Goal: Task Accomplishment & Management: Complete application form

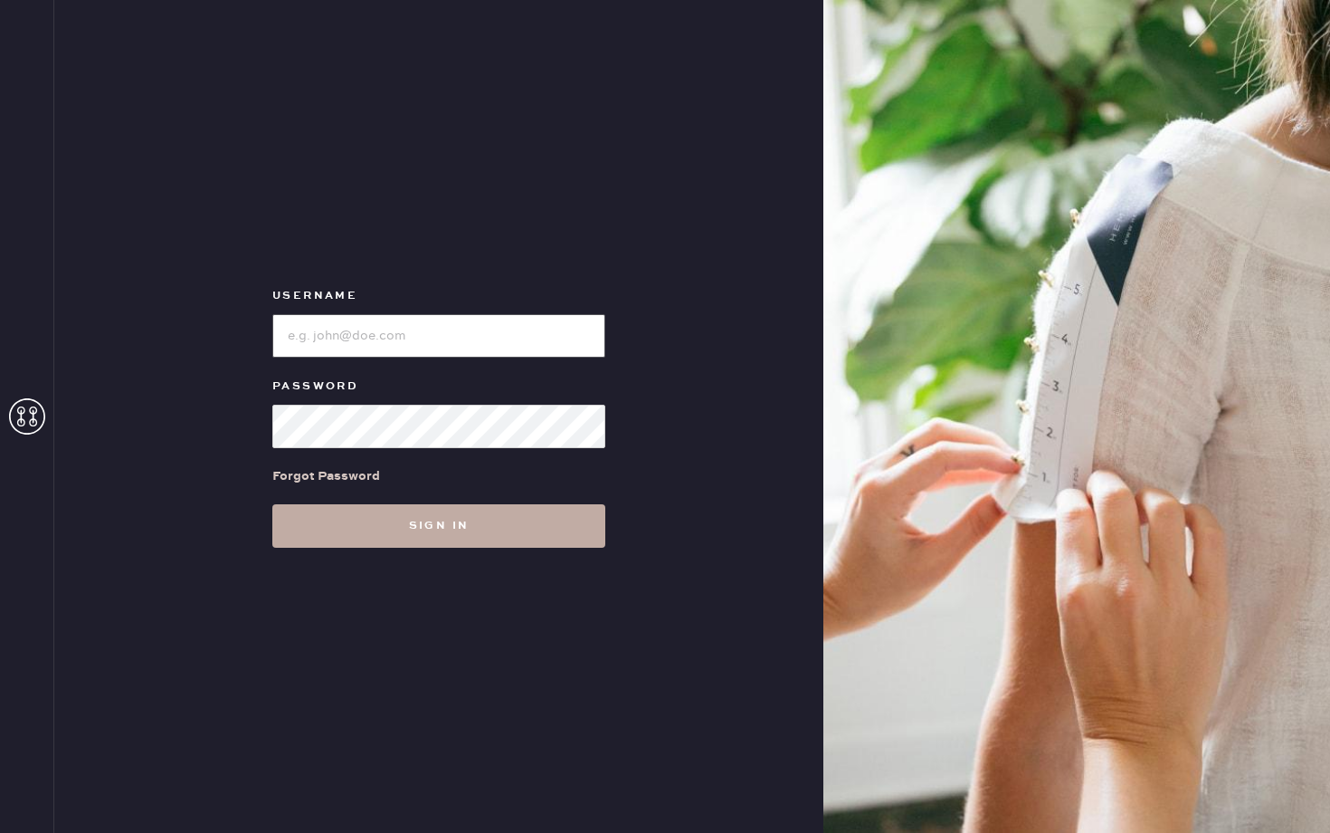
type input "reformationbeverlyhills"
click at [393, 538] on button "Sign in" at bounding box center [438, 525] width 333 height 43
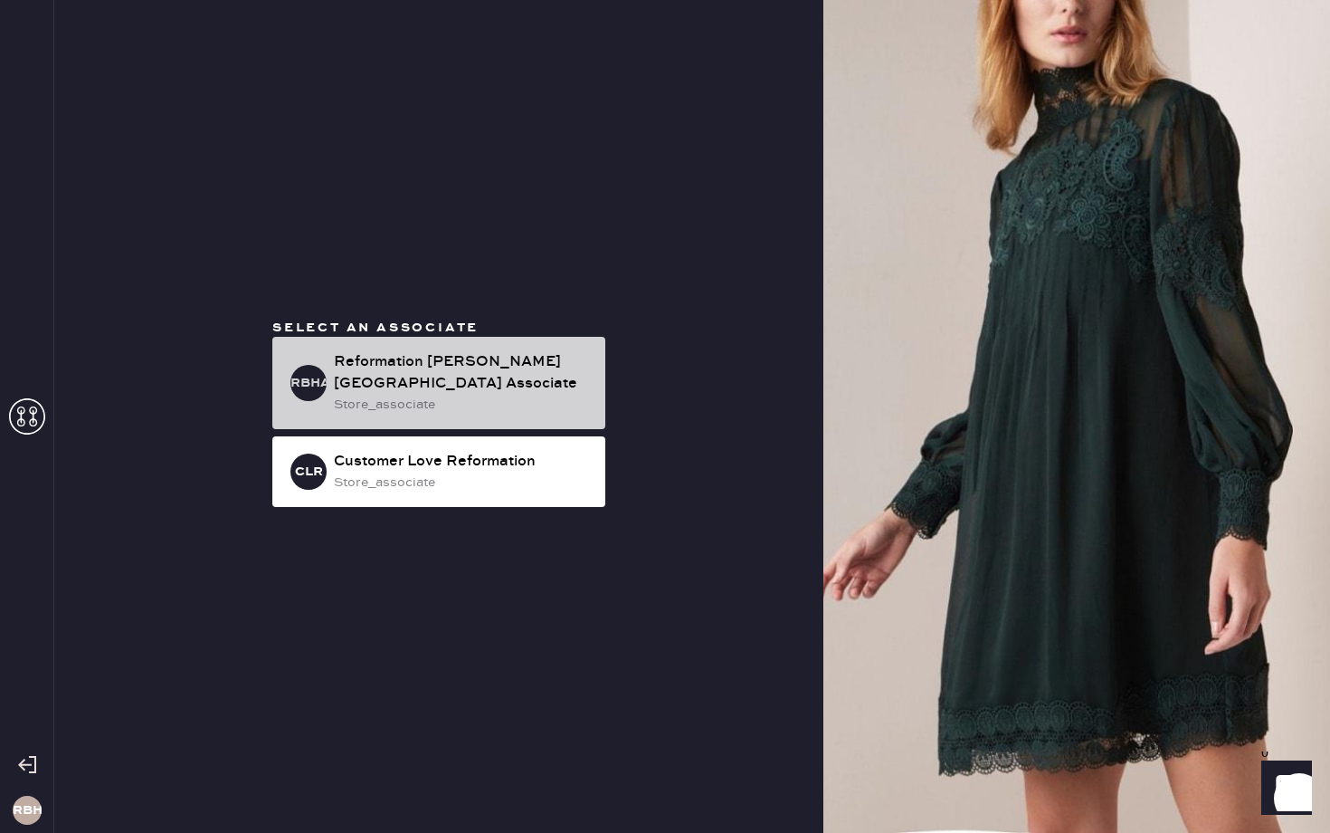
click at [398, 376] on div "Reformation [PERSON_NAME][GEOGRAPHIC_DATA] Associate" at bounding box center [462, 372] width 257 height 43
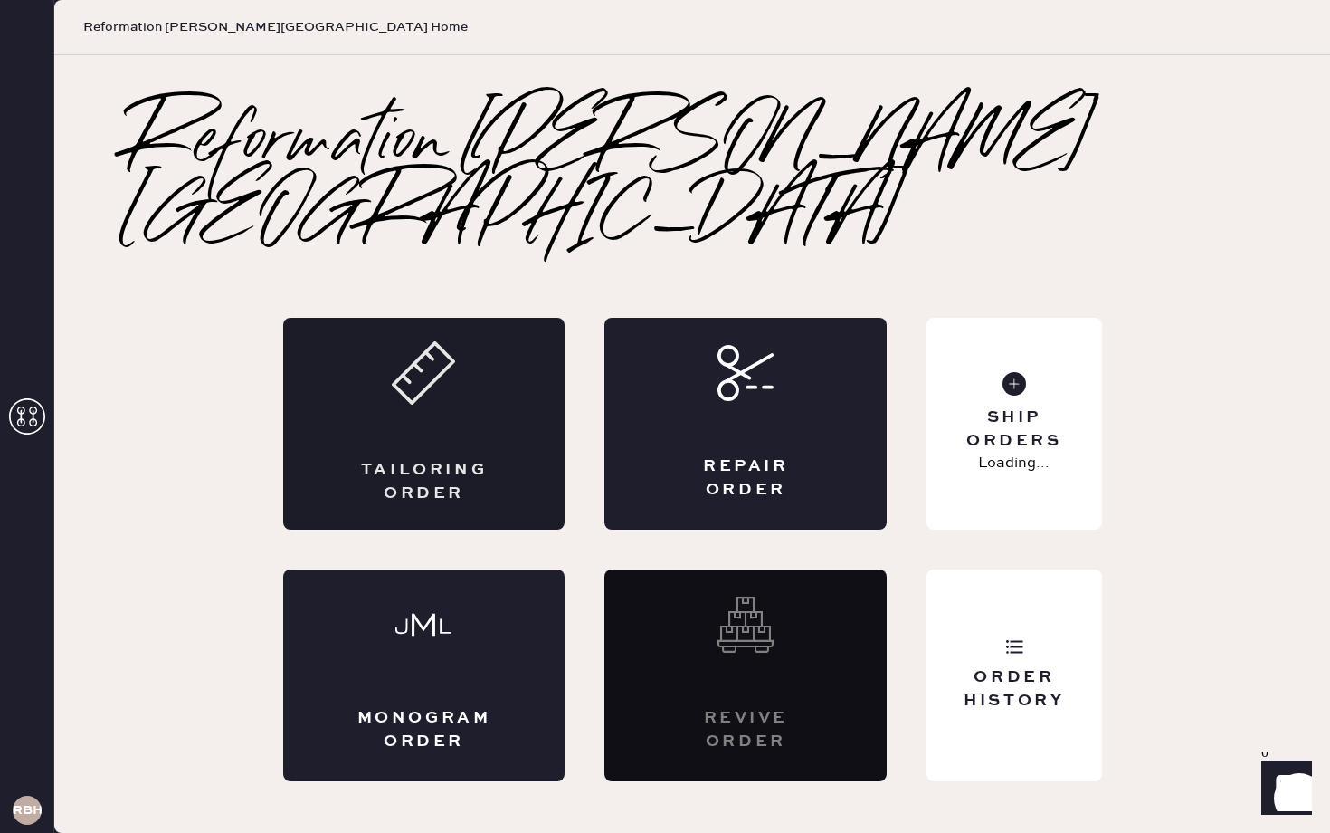
click at [465, 357] on div "Tailoring Order" at bounding box center [424, 424] width 282 height 212
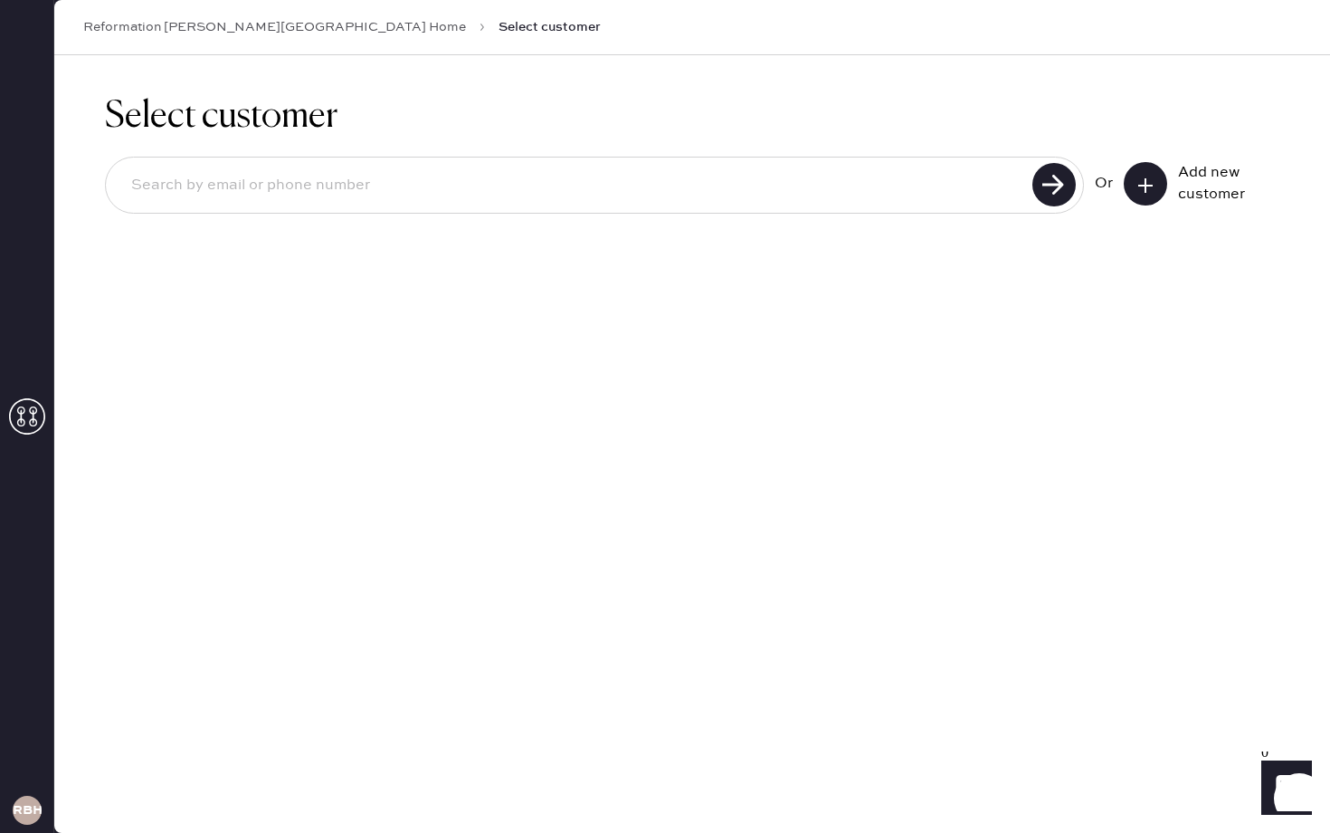
click at [738, 194] on input at bounding box center [572, 186] width 910 height 42
click at [1143, 179] on icon at bounding box center [1146, 185] width 18 height 18
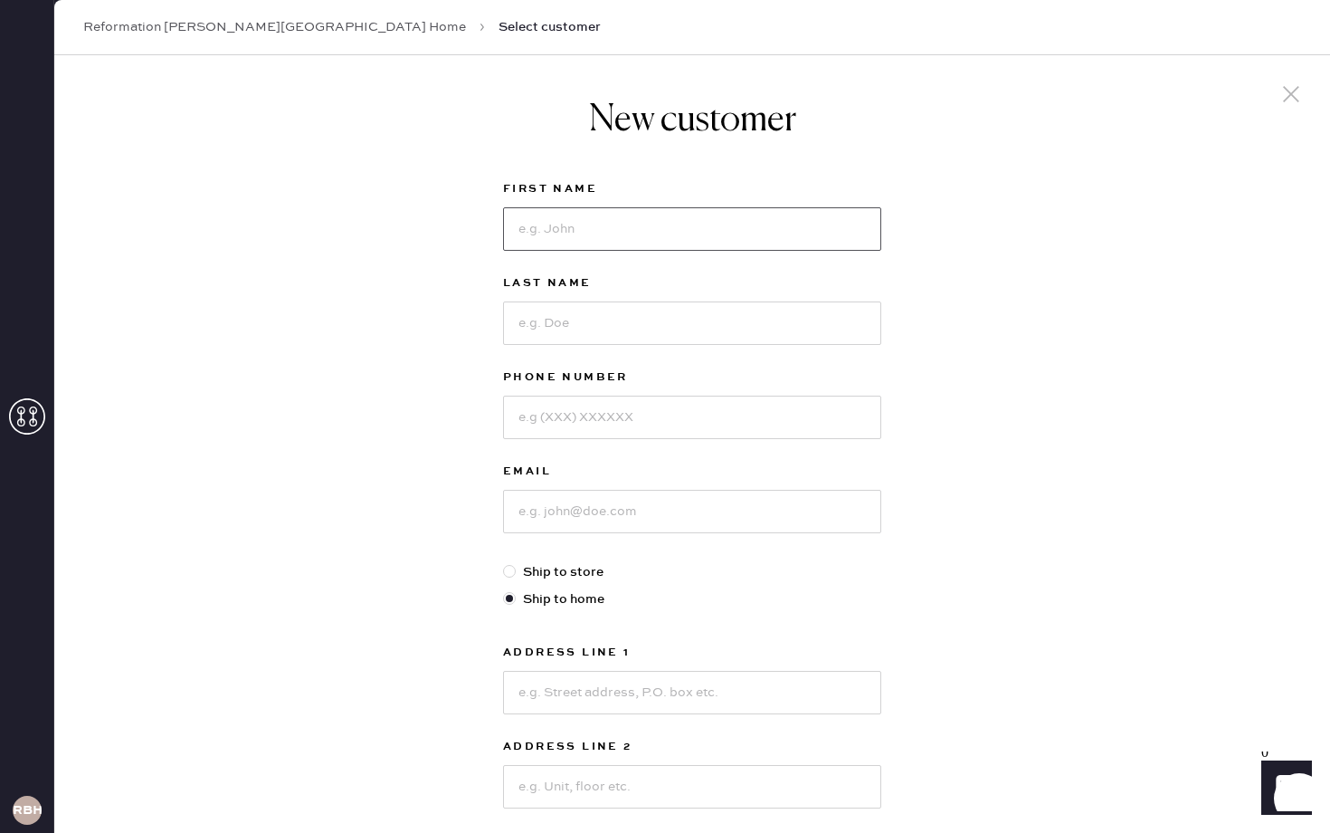
click at [603, 225] on input at bounding box center [692, 228] width 378 height 43
type input "Angie"
click at [567, 326] on input at bounding box center [692, 322] width 378 height 43
type input "C"
type input "Choi"
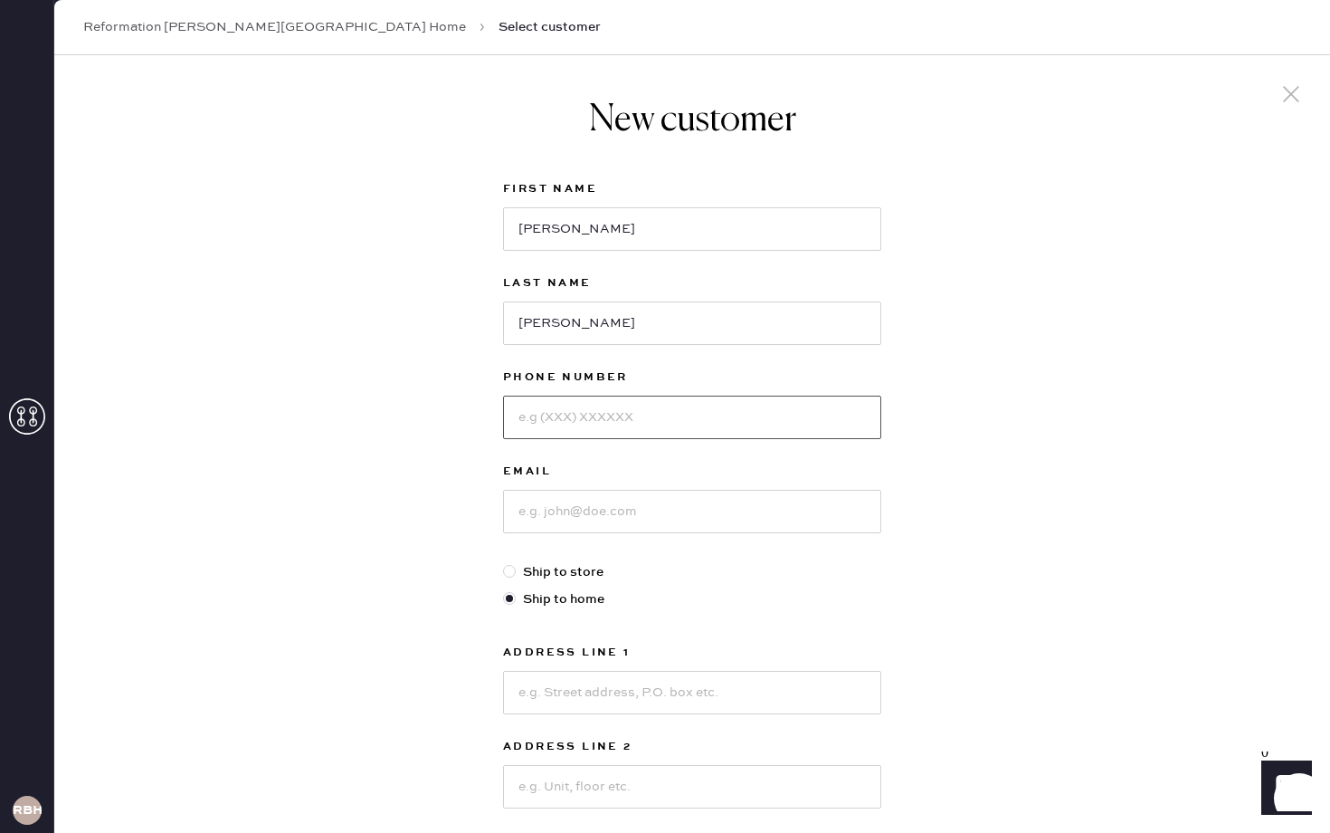
click at [530, 430] on input at bounding box center [692, 416] width 378 height 43
type input "5715128255"
click at [574, 508] on input at bounding box center [692, 511] width 378 height 43
type input "myloveyesu@gmail.com"
click at [955, 482] on div "New customer First Name Angie Last Name Choi Phone Number 5715128255 Email mylo…" at bounding box center [692, 616] width 1276 height 1122
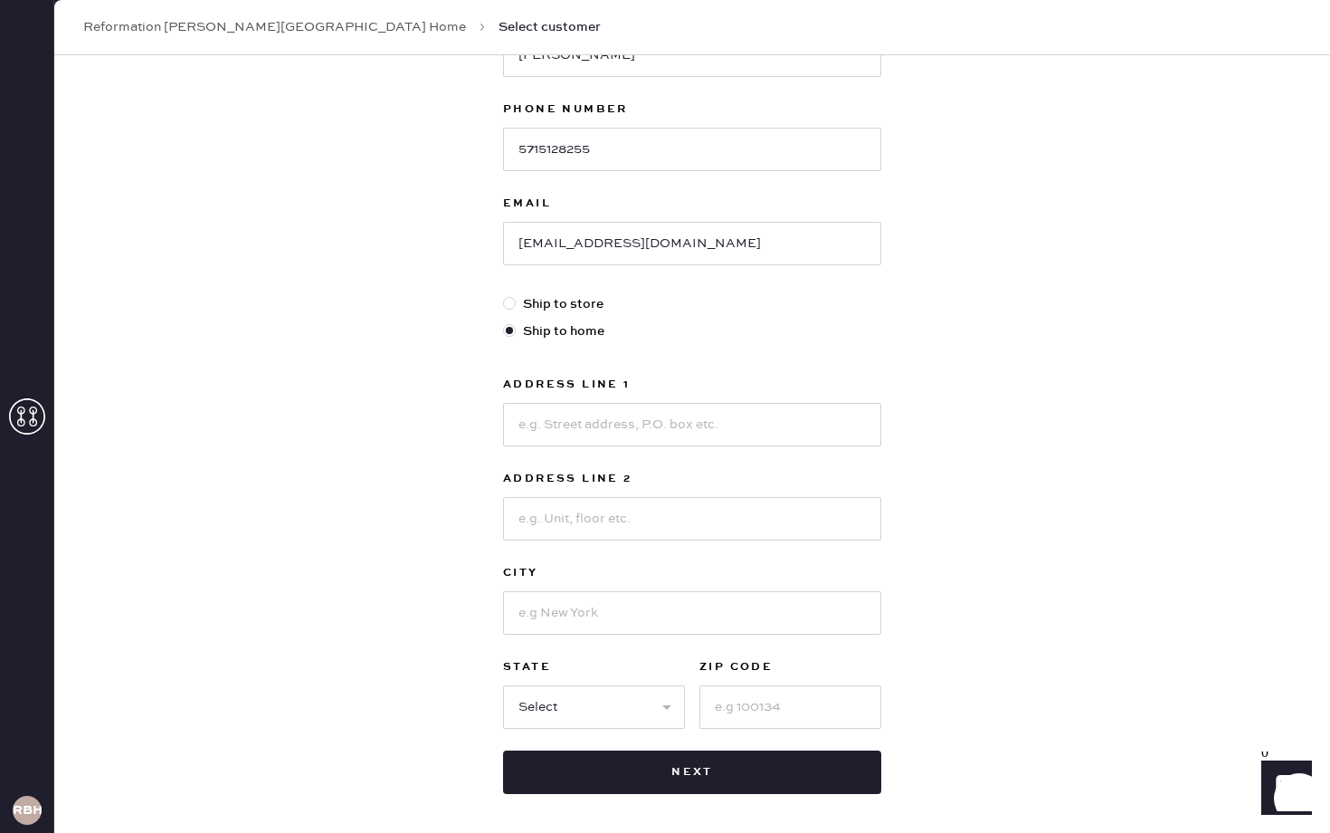
scroll to position [345, 0]
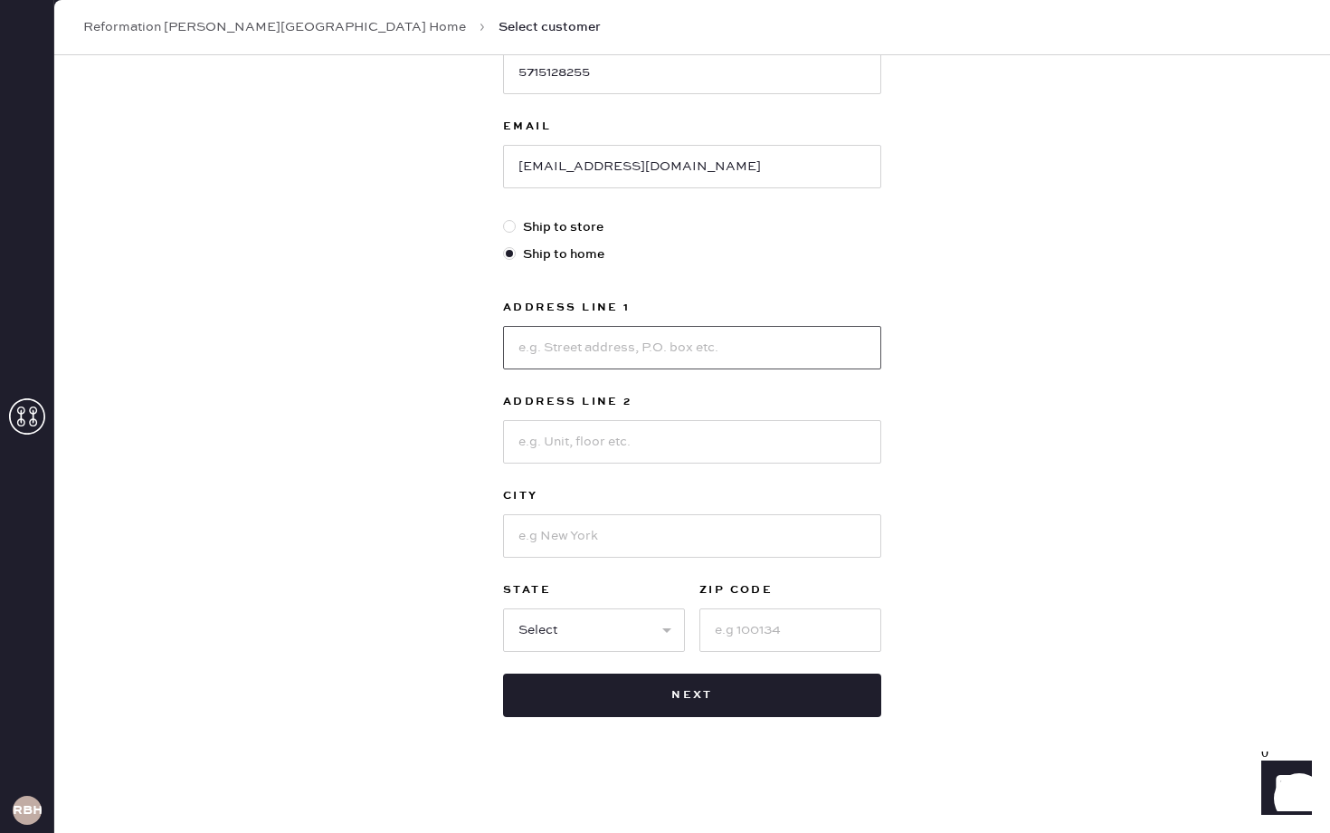
click at [671, 348] on input at bounding box center [692, 347] width 378 height 43
type input "4600 Duke St."
click at [635, 434] on input at bounding box center [692, 441] width 378 height 43
type input "APT 1411"
click at [584, 534] on input at bounding box center [692, 535] width 378 height 43
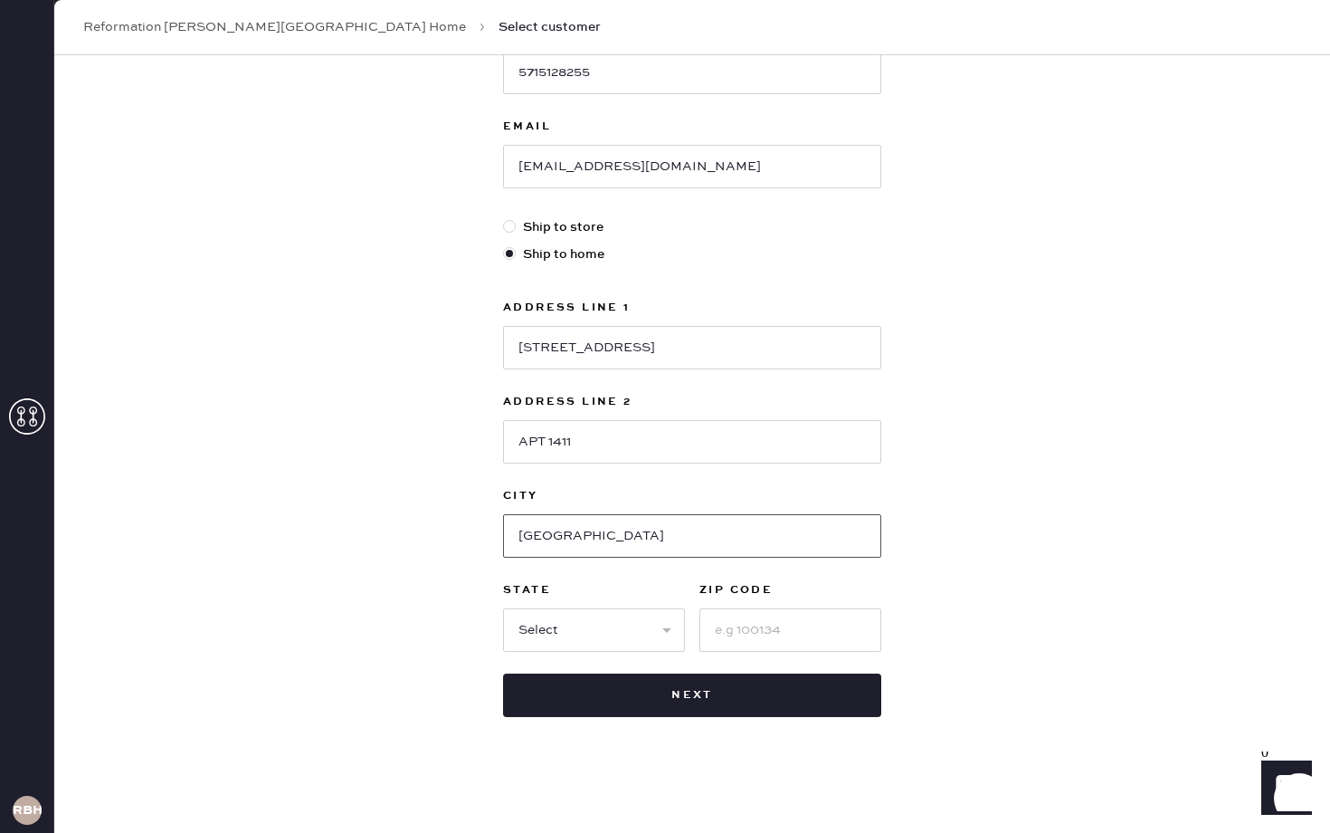
type input "Alexandria"
click at [592, 613] on select "Select AK AL AR AZ CA CO CT DC DE FL GA HI IA ID IL IN KS KY LA MA MD ME MI MN …" at bounding box center [594, 629] width 182 height 43
click at [503, 608] on select "Select AK AL AR AZ CA CO CT DC DE FL GA HI IA ID IL IN KS KY LA MA MD ME MI MN …" at bounding box center [594, 629] width 182 height 43
select select "VA"
click at [503, 608] on select "Select AK AL AR AZ CA CO CT DC DE FL GA HI IA ID IL IN KS KY LA MA MD ME MI MN …" at bounding box center [594, 629] width 182 height 43
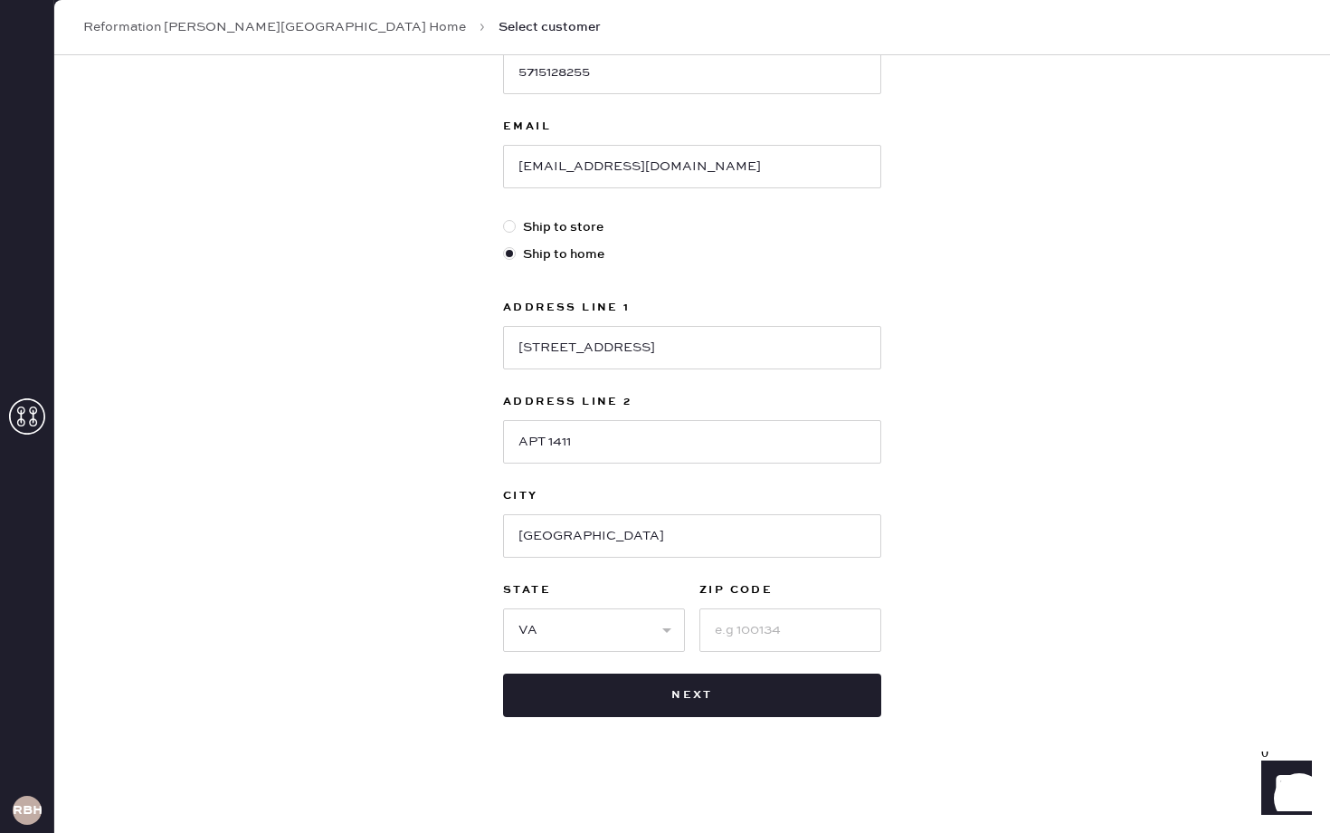
click at [941, 554] on div "New customer First Name Angie Last Name Choi Phone Number 5715128255 Email mylo…" at bounding box center [692, 271] width 1276 height 1122
click at [801, 628] on input at bounding box center [791, 629] width 182 height 43
type input "22304"
click at [1100, 534] on div "New customer First Name Angie Last Name Choi Phone Number 5715128255 Email mylo…" at bounding box center [692, 271] width 1276 height 1122
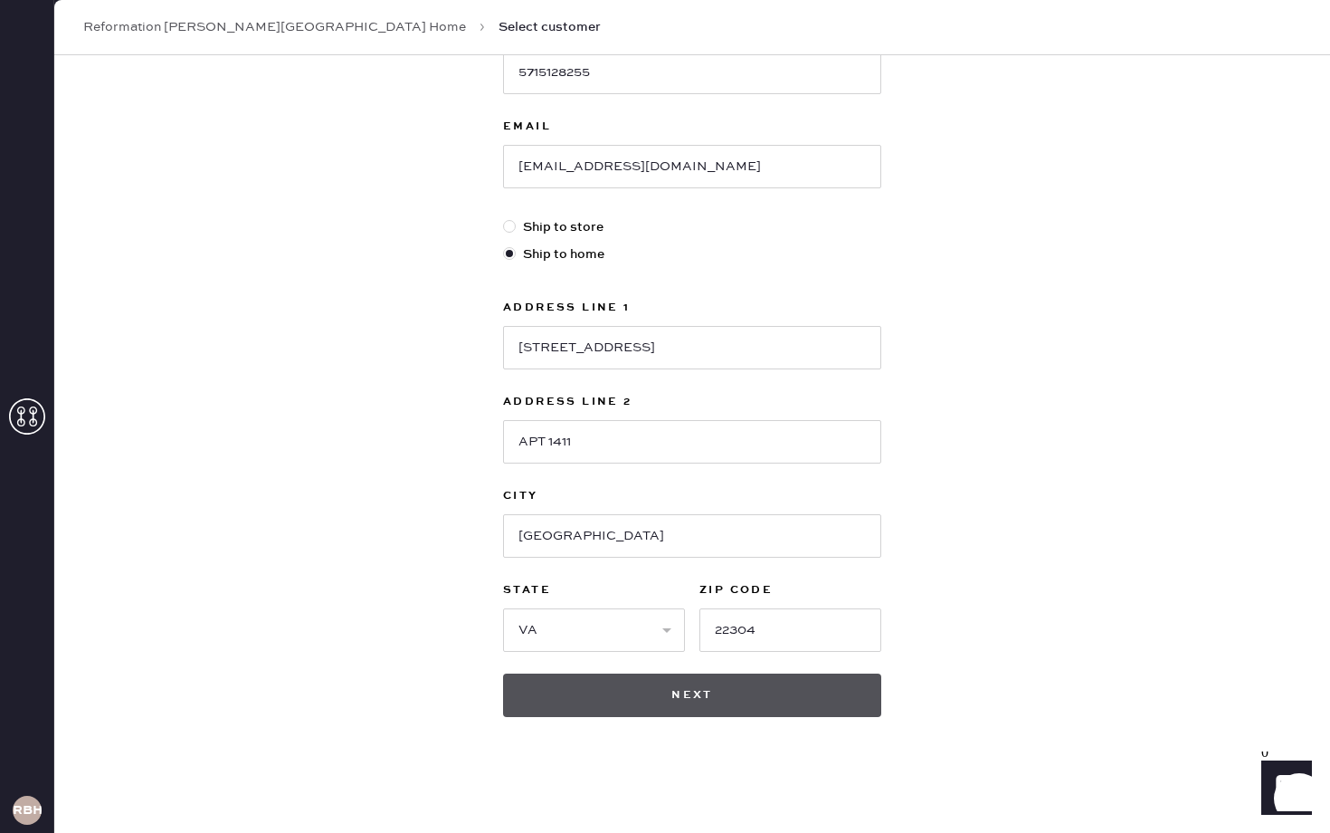
click at [647, 702] on button "Next" at bounding box center [692, 694] width 378 height 43
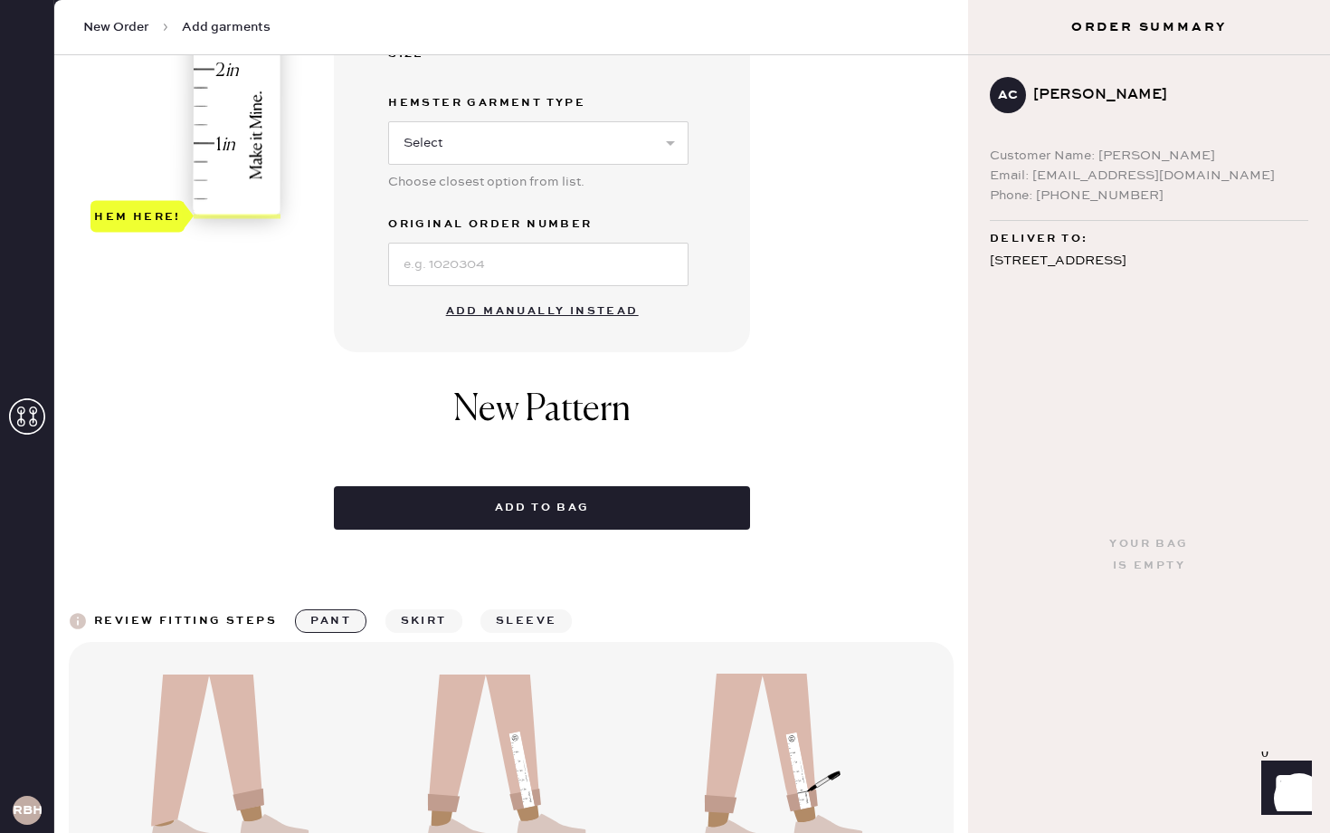
scroll to position [558, 0]
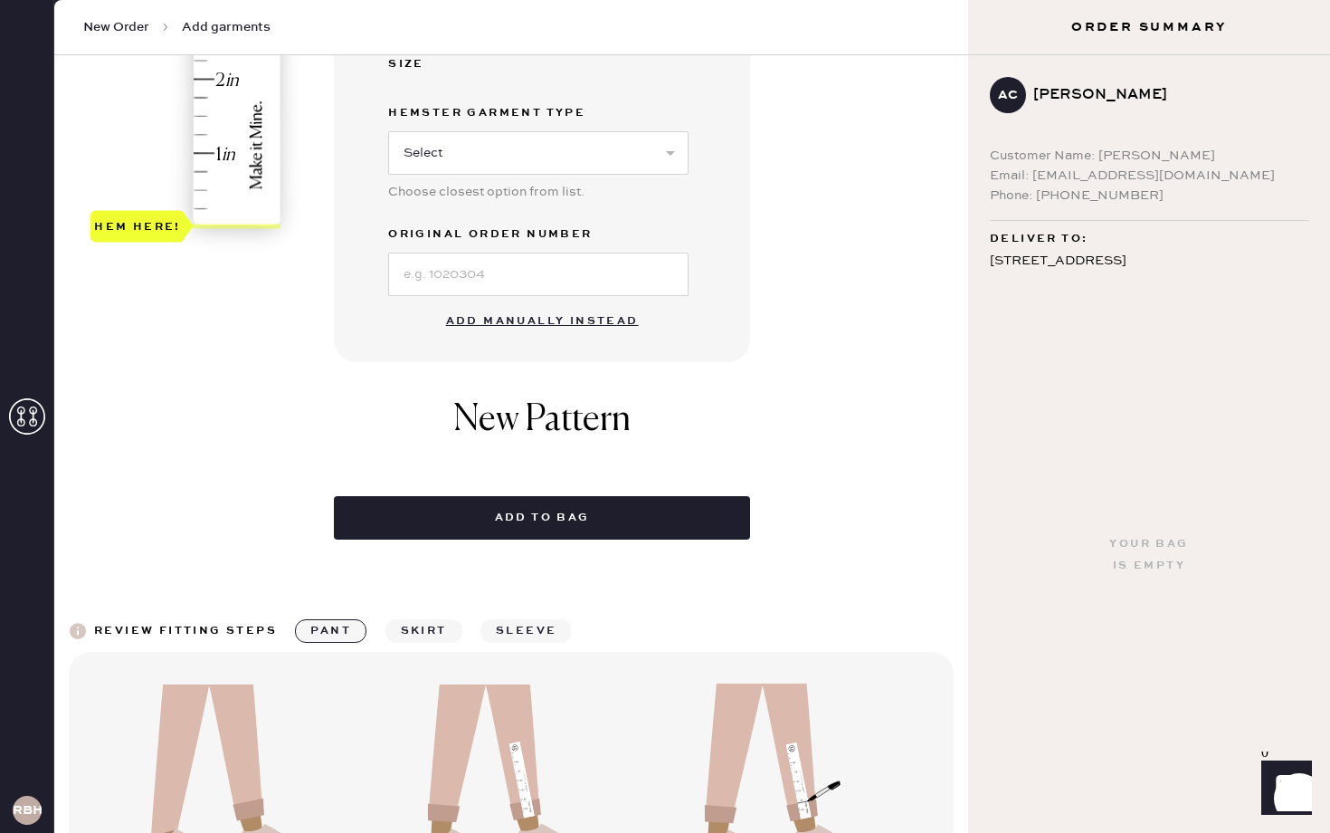
click at [564, 323] on button "Add manually instead" at bounding box center [542, 321] width 214 height 36
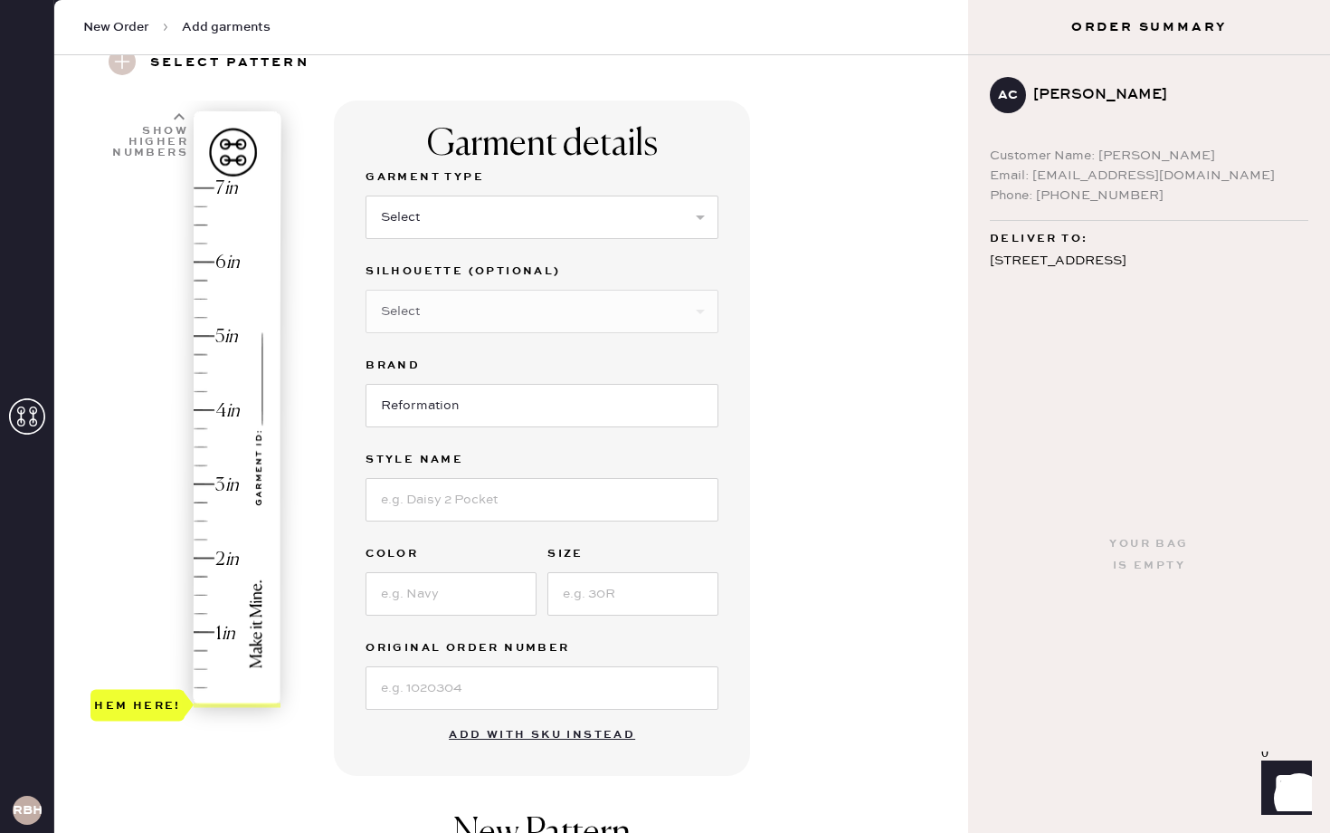
scroll to position [80, 0]
click at [195, 538] on div "Hem here!" at bounding box center [186, 447] width 193 height 534
click at [500, 229] on select "Select Basic Skirt Jeans Leggings Pants Shorts Basic Sleeved Dress Basic Sleeve…" at bounding box center [542, 216] width 353 height 43
select select "2"
click at [366, 195] on select "Select Basic Skirt Jeans Leggings Pants Shorts Basic Sleeved Dress Basic Sleeve…" at bounding box center [542, 216] width 353 height 43
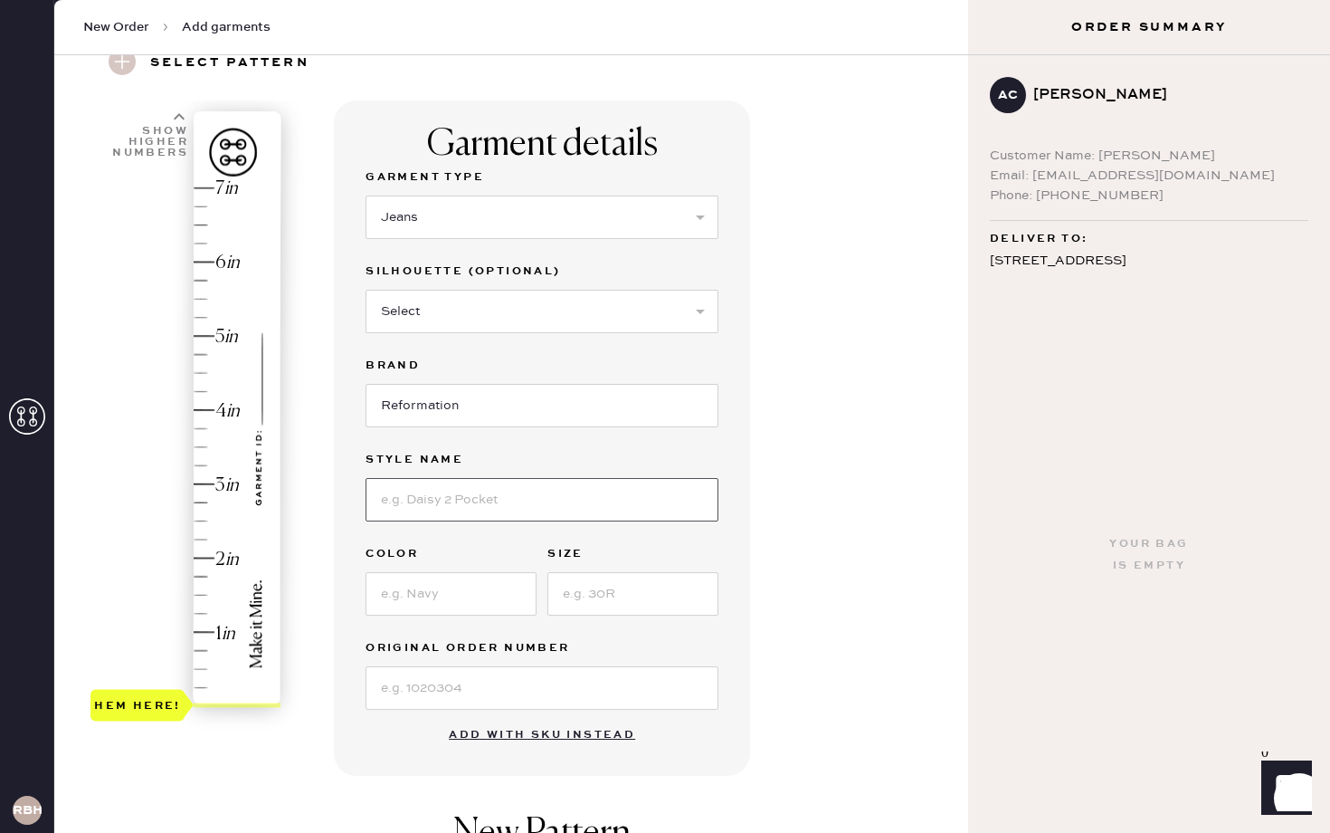
click at [433, 494] on input at bounding box center [542, 499] width 353 height 43
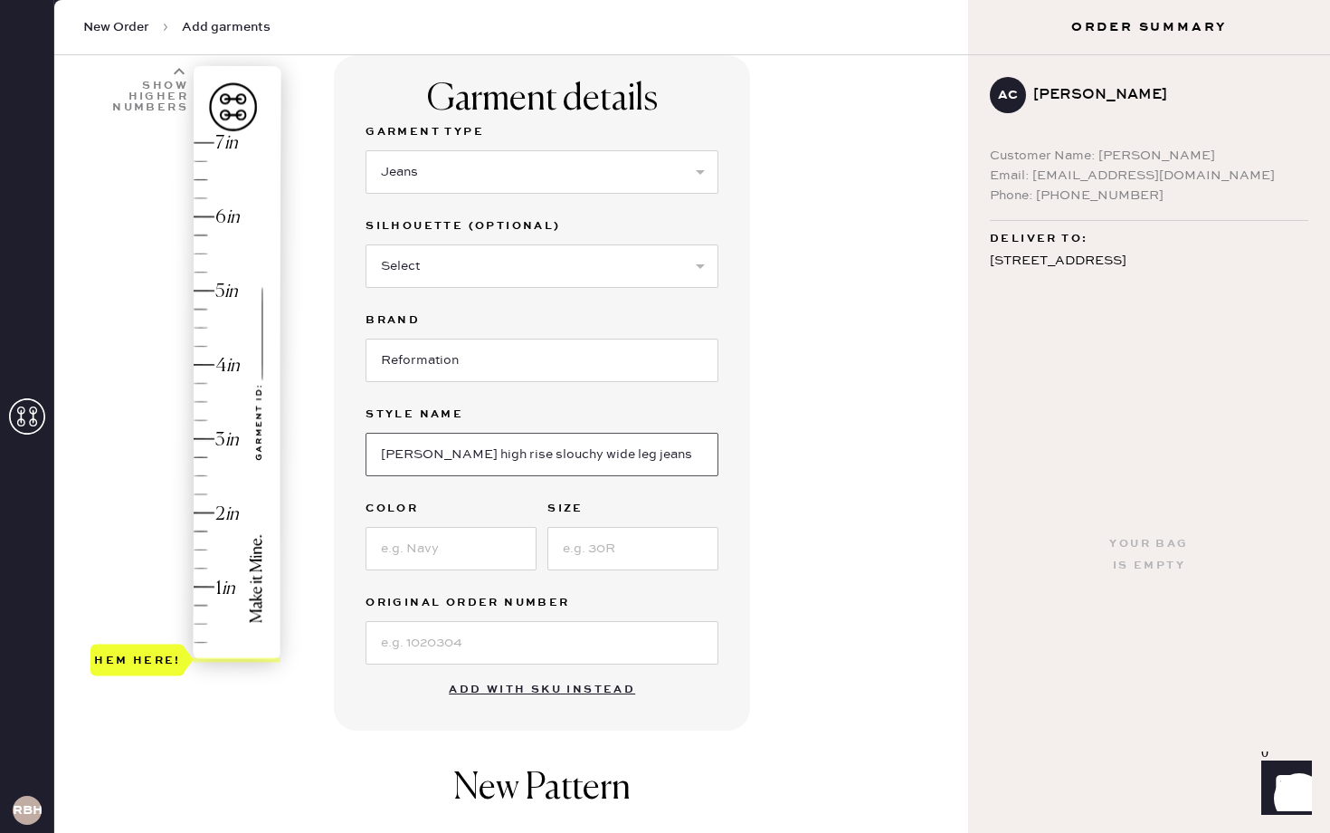
scroll to position [129, 0]
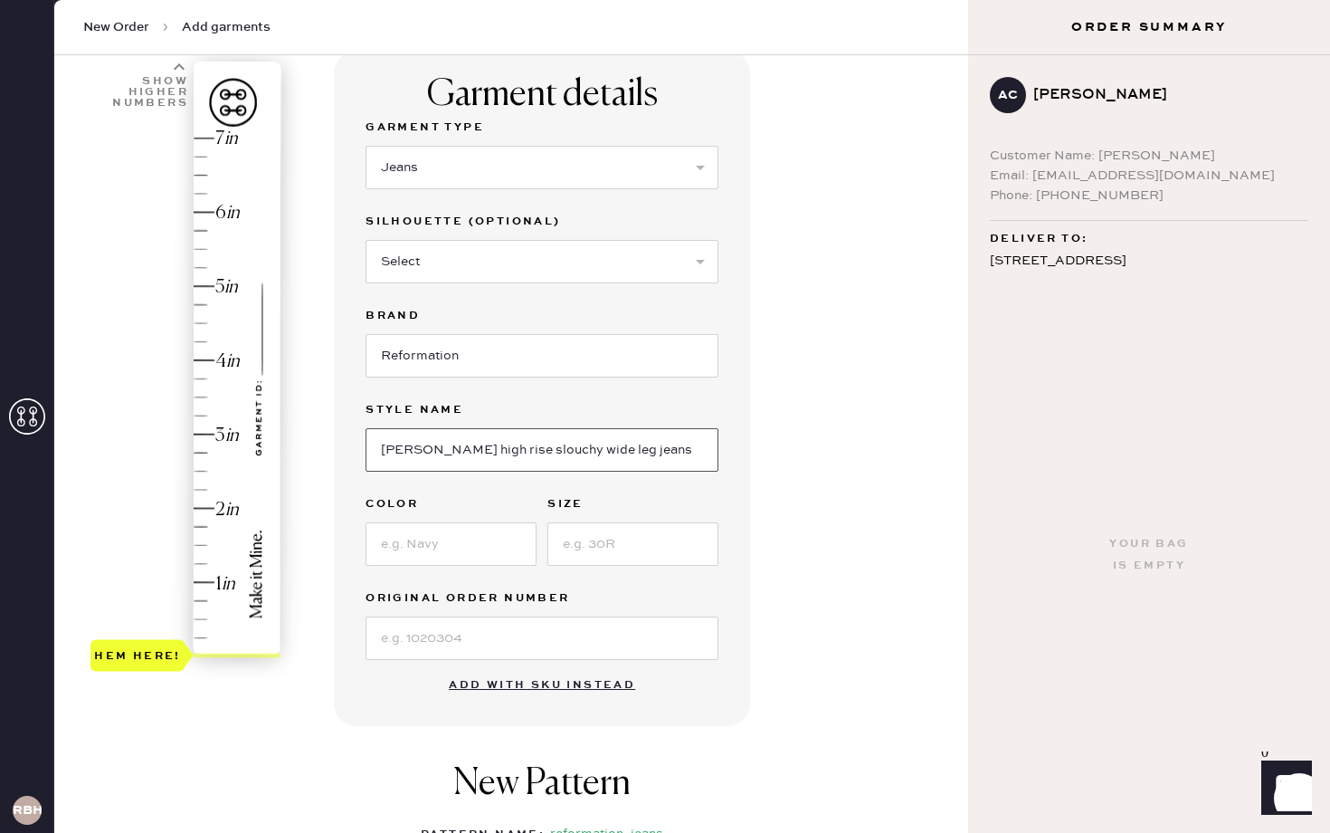
type input "Cary high rise slouchy wide leg jeans"
click at [432, 538] on input at bounding box center [451, 543] width 171 height 43
type input "Melville"
click at [647, 538] on input at bounding box center [633, 543] width 171 height 43
type input "28"
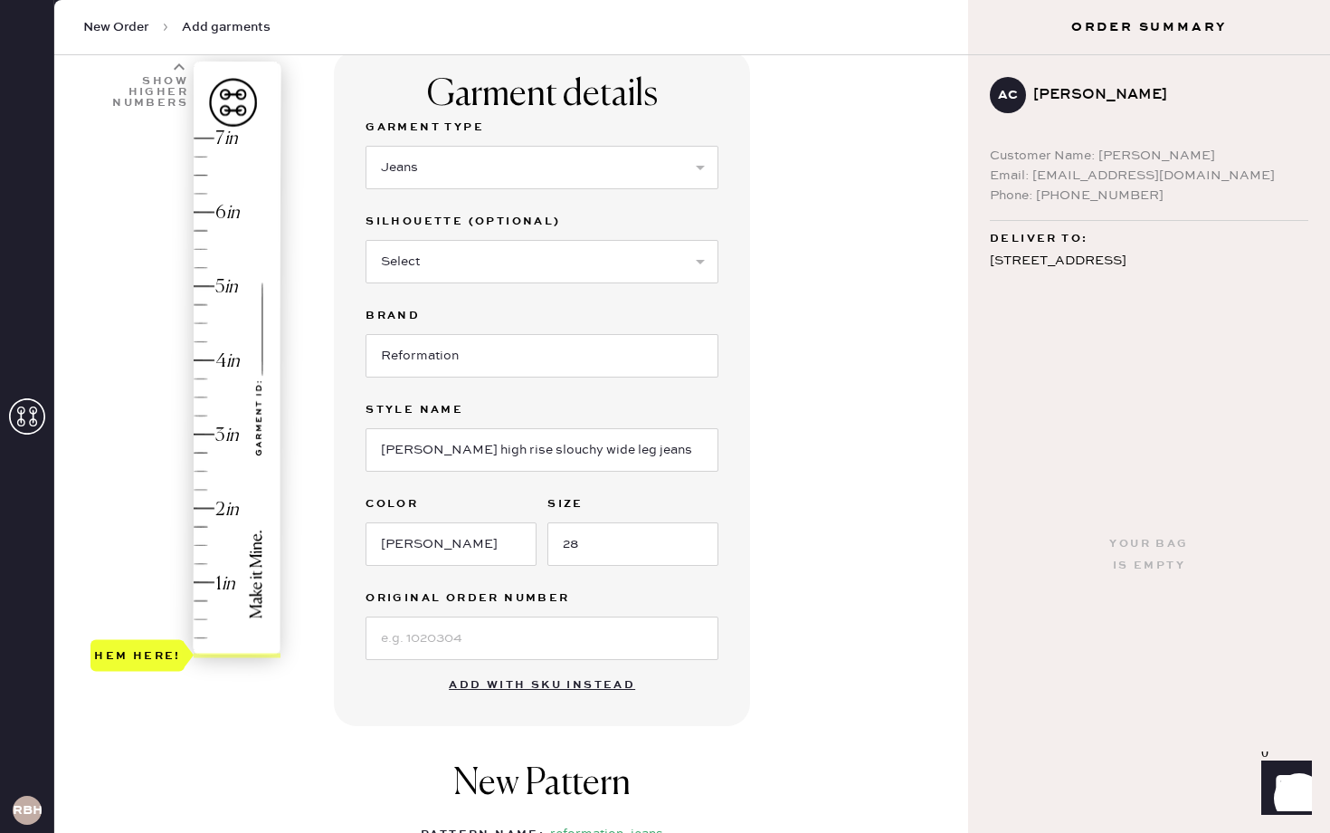
click at [787, 505] on div "Garment details Garment Type Select Basic Skirt Jeans Leggings Pants Shorts Bas…" at bounding box center [644, 565] width 620 height 1028
click at [467, 632] on input at bounding box center [542, 637] width 353 height 43
type input "2.25"
click at [199, 489] on div "Hem here!" at bounding box center [186, 397] width 193 height 534
click at [694, 629] on input at bounding box center [542, 637] width 353 height 43
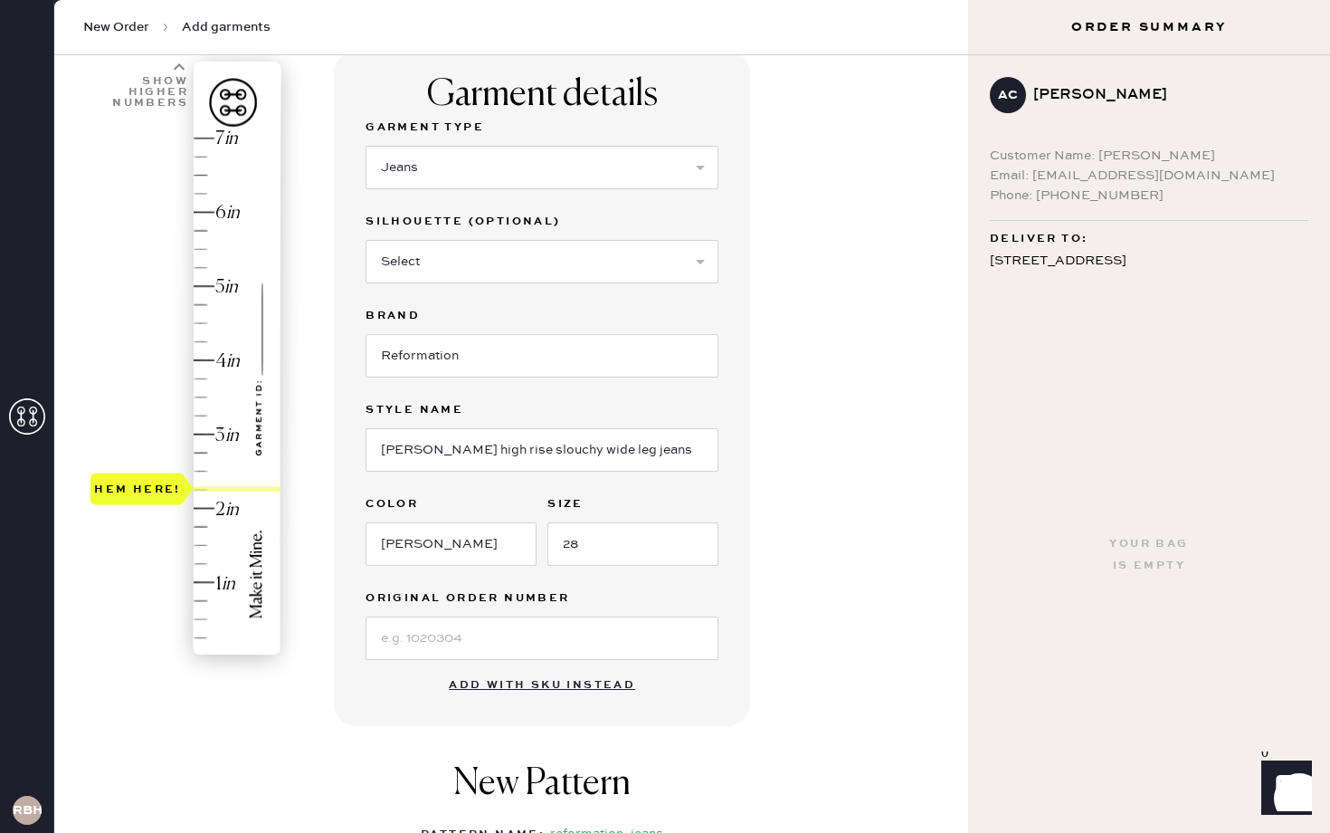
click at [780, 595] on div "Garment details Garment Type Select Basic Skirt Jeans Leggings Pants Shorts Bas…" at bounding box center [644, 565] width 620 height 1028
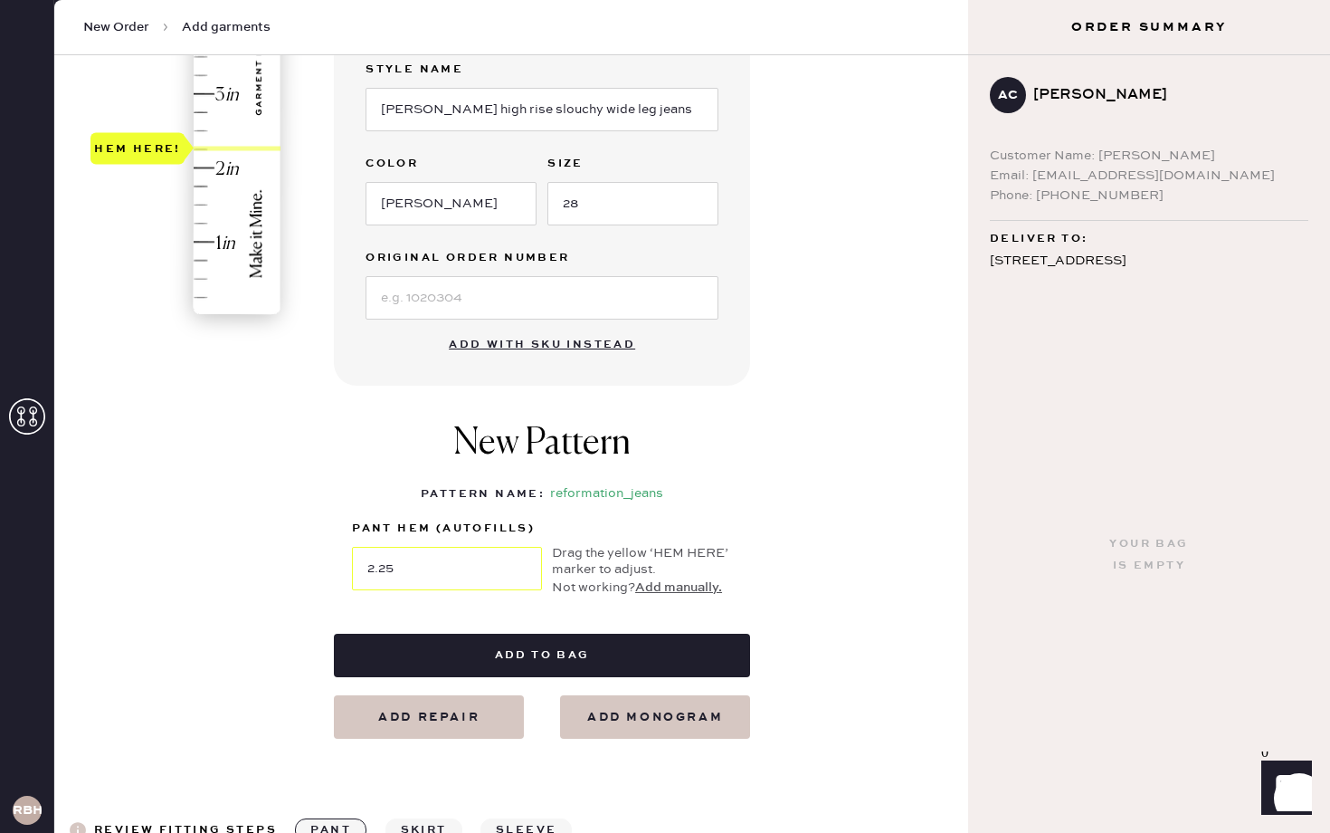
scroll to position [476, 0]
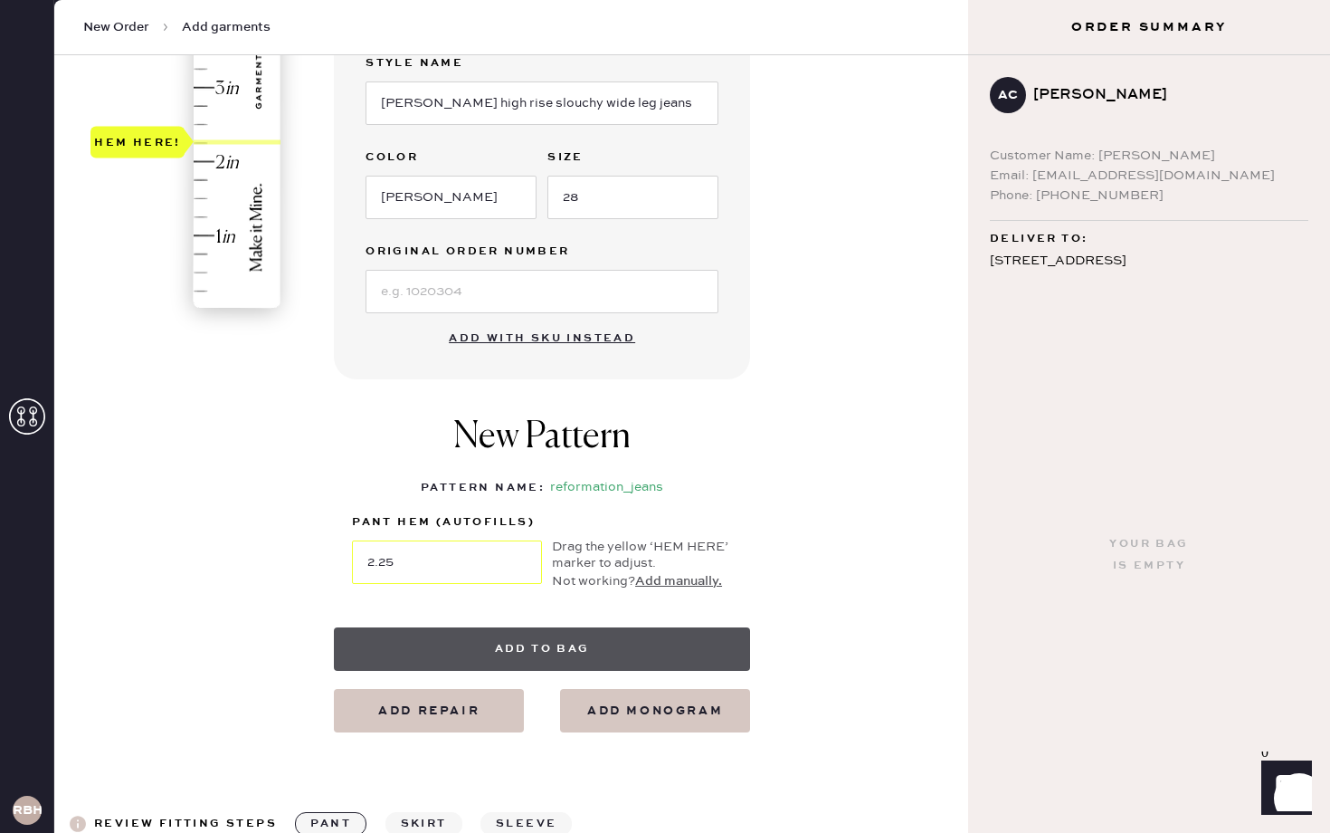
click at [621, 646] on button "Add to bag" at bounding box center [542, 648] width 416 height 43
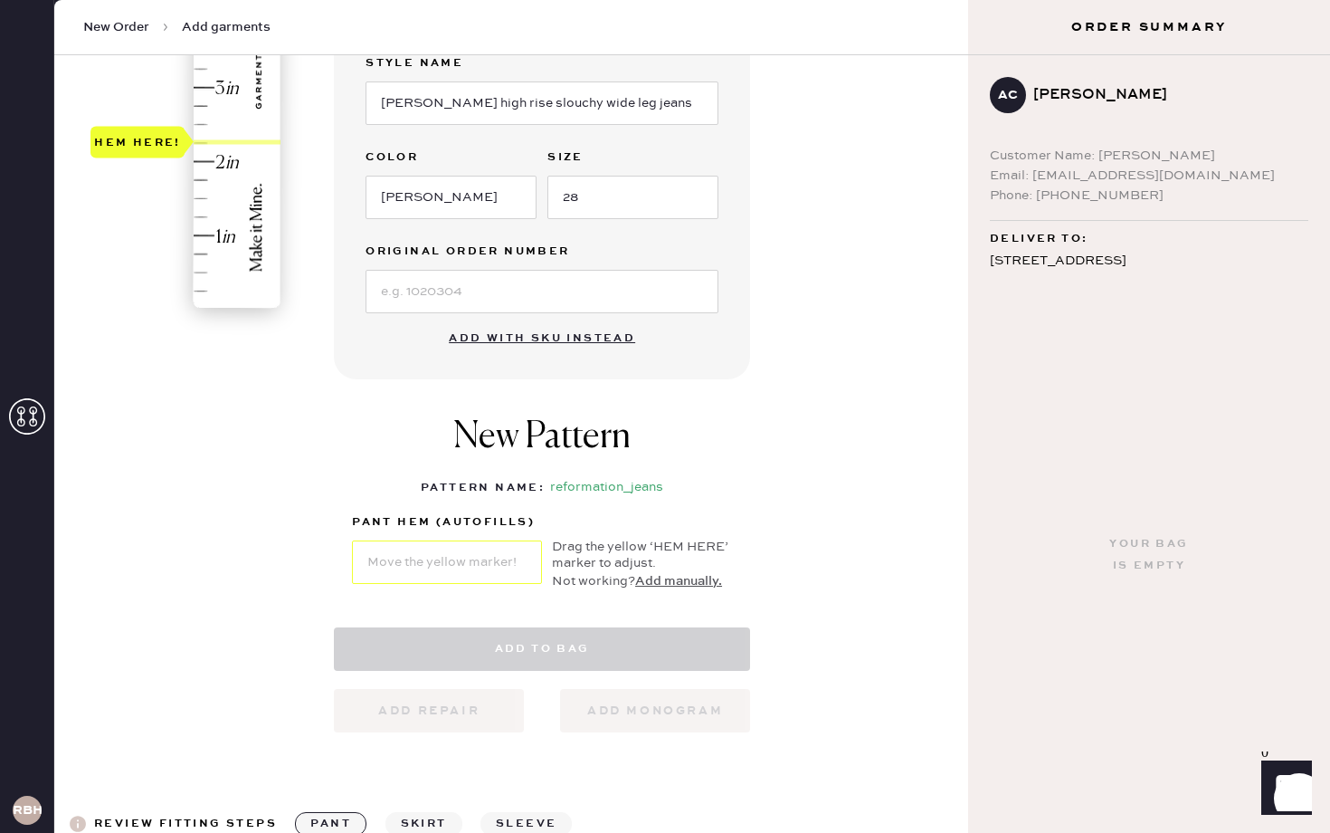
select select "2"
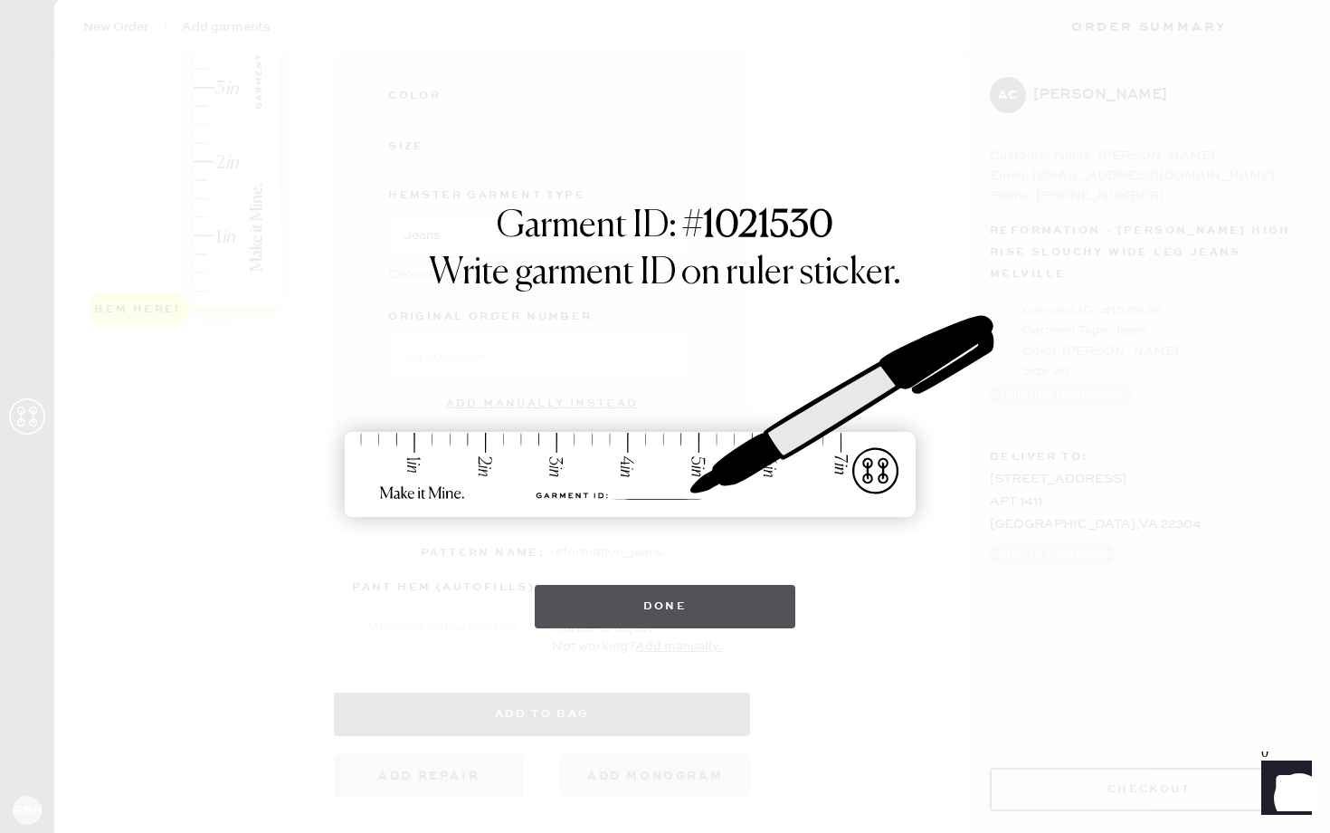
click at [660, 607] on button "Done" at bounding box center [666, 606] width 262 height 43
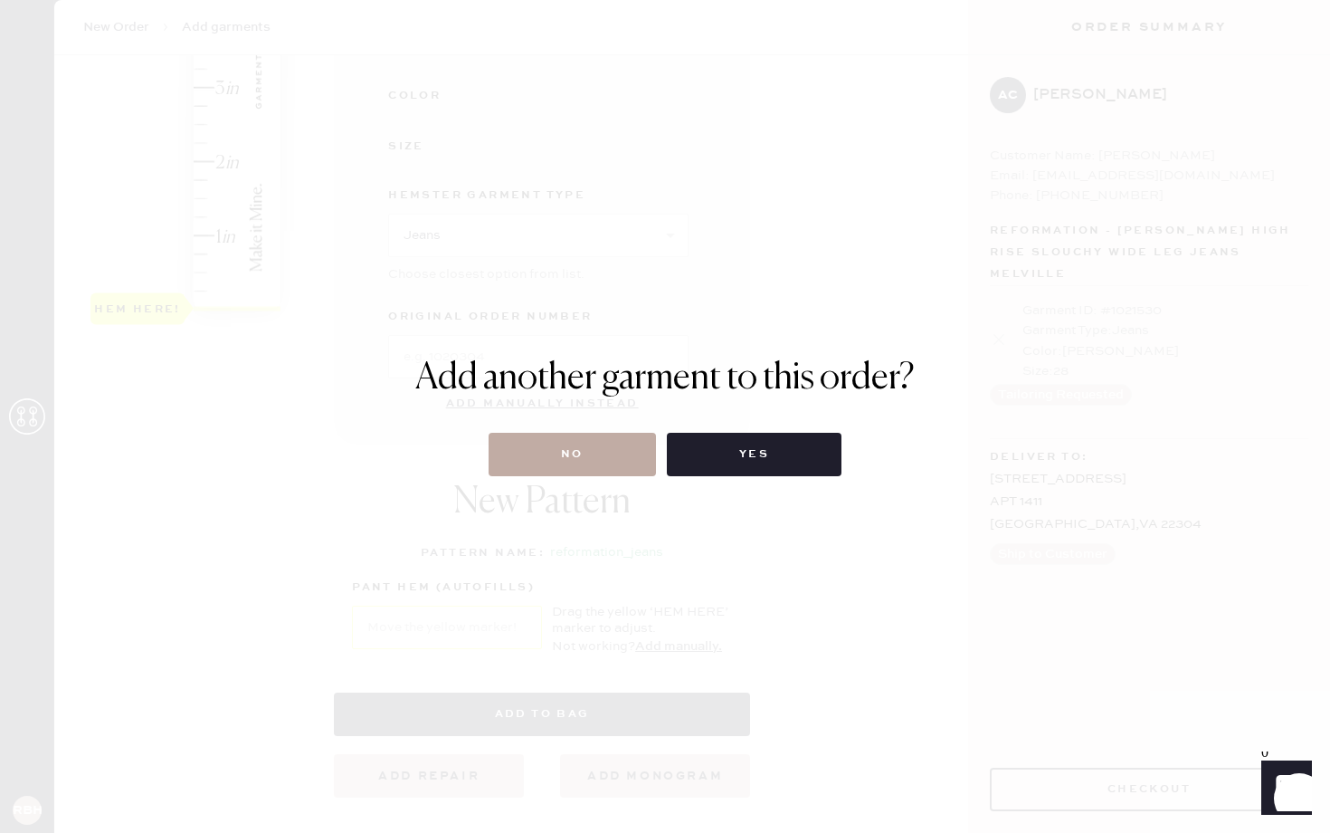
click at [599, 457] on button "No" at bounding box center [572, 454] width 167 height 43
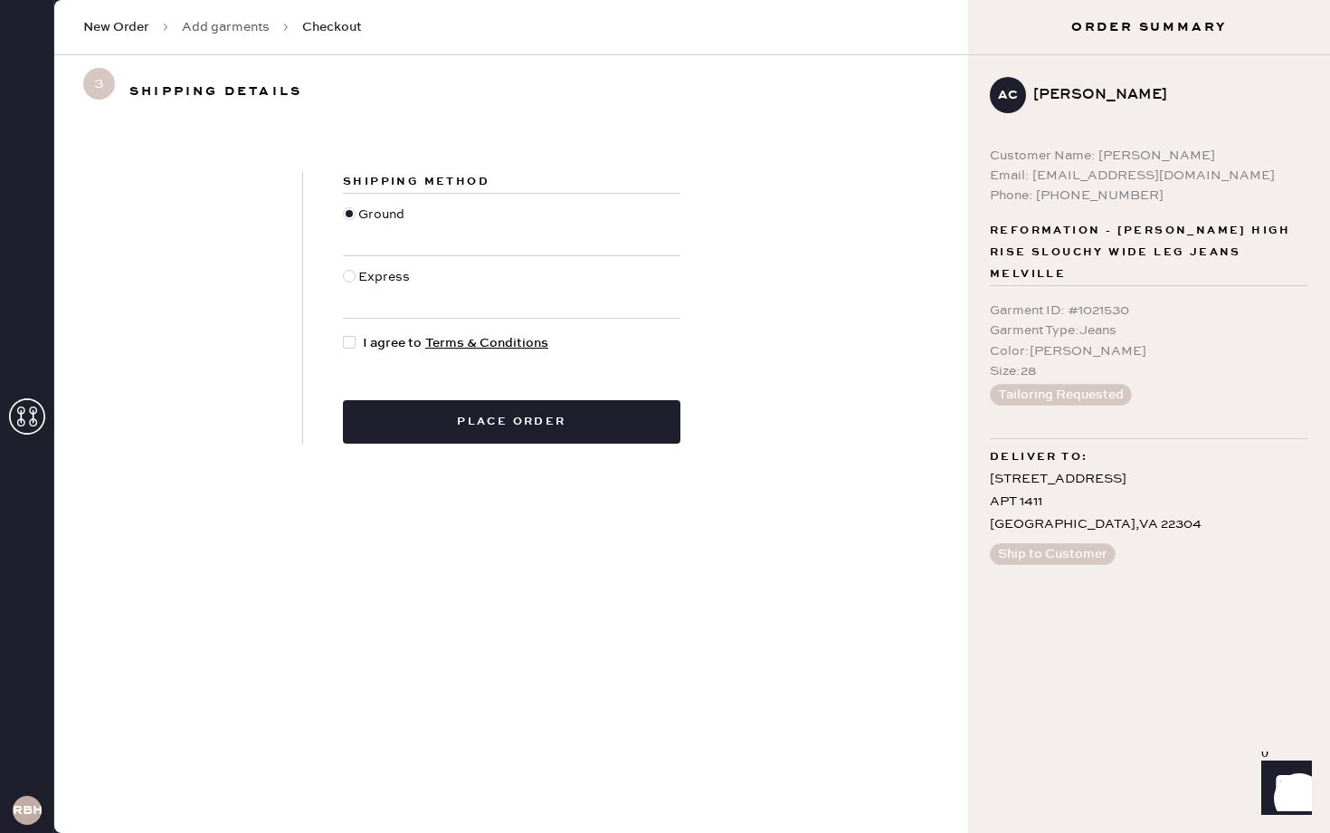
click at [350, 275] on div at bounding box center [349, 276] width 13 height 13
click at [344, 268] on input "Express" at bounding box center [343, 267] width 1 height 1
radio input "true"
click at [352, 339] on div at bounding box center [349, 342] width 13 height 13
click at [344, 334] on input "I agree to Terms & Conditions" at bounding box center [343, 333] width 1 height 1
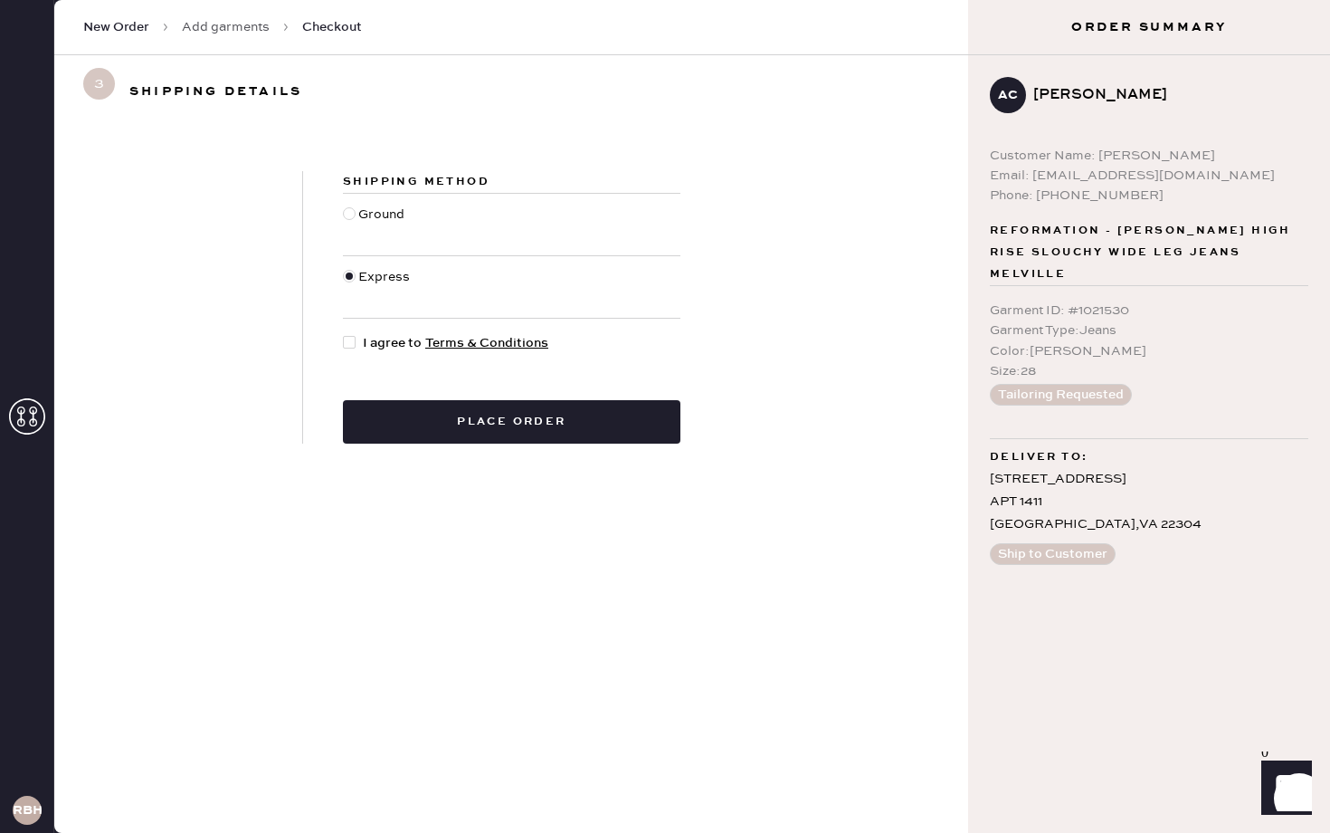
checkbox input "true"
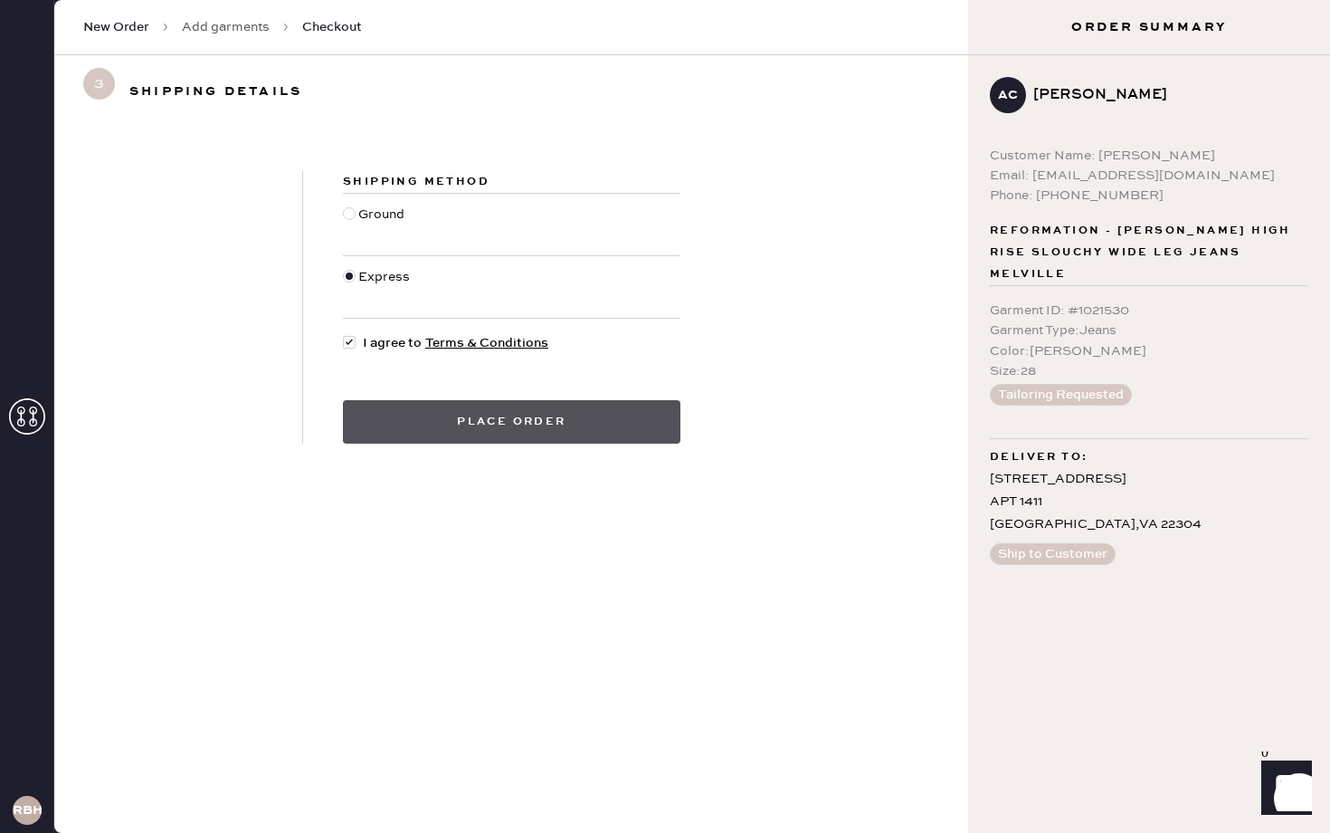
click at [532, 414] on button "Place order" at bounding box center [512, 421] width 338 height 43
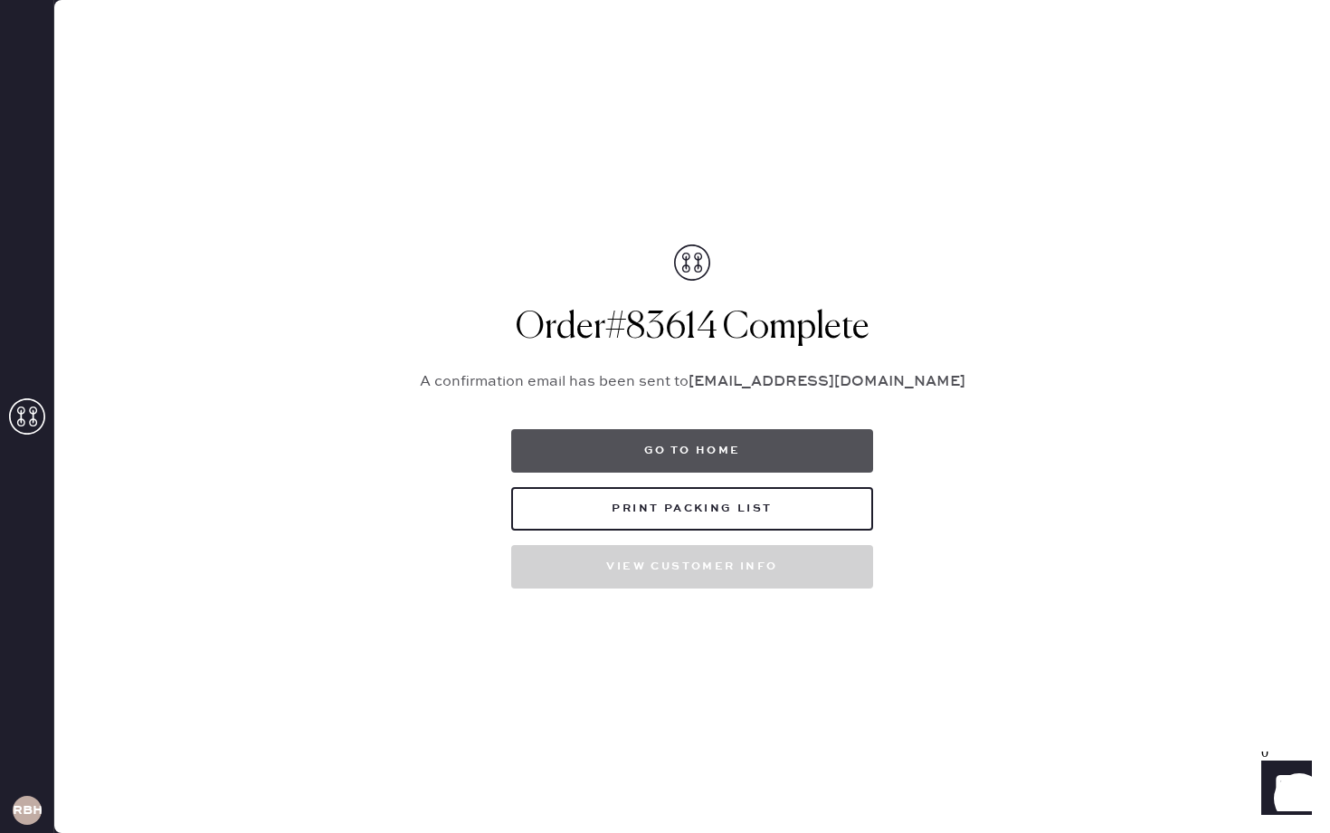
click at [652, 443] on button "Go to home" at bounding box center [692, 450] width 362 height 43
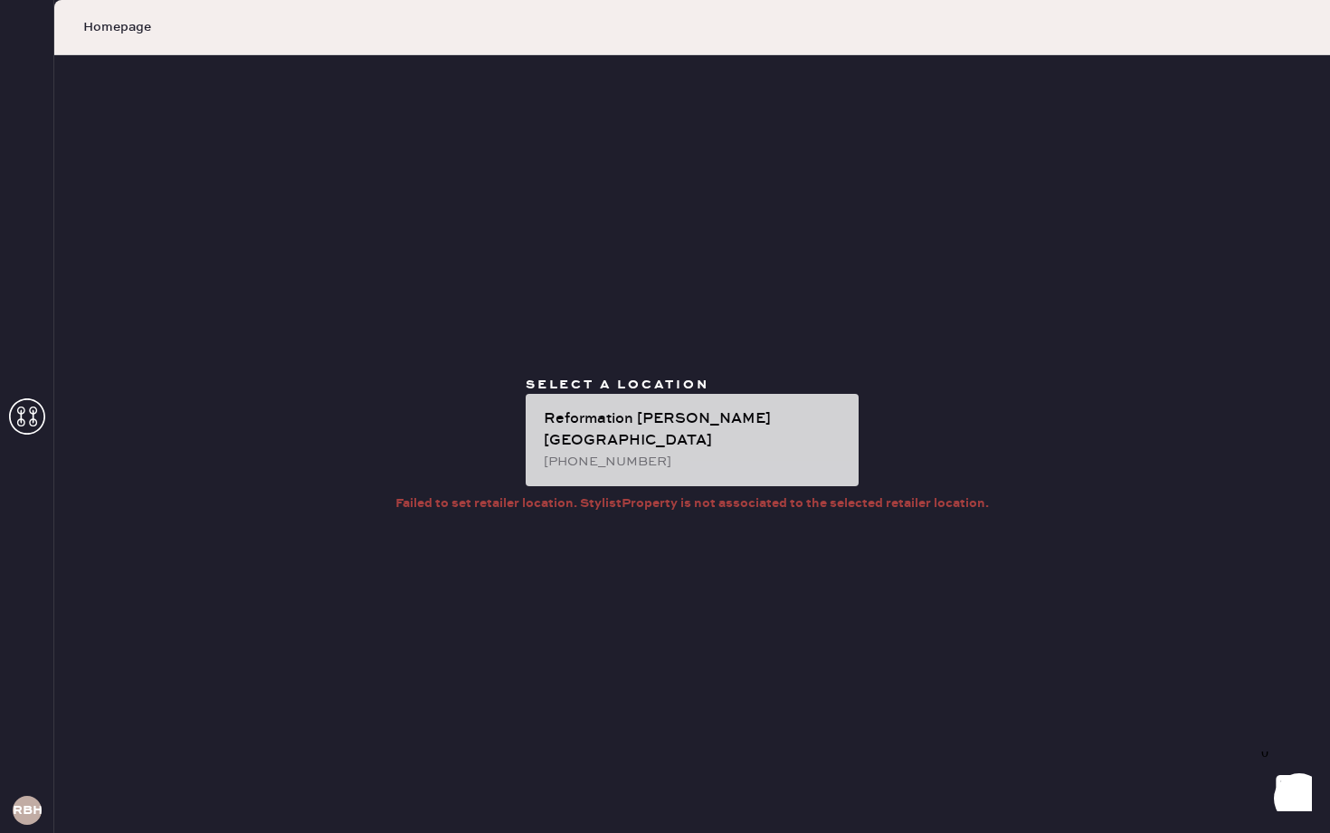
click at [621, 474] on div "Reformation Beverly Hills (213) 459-6078" at bounding box center [692, 440] width 333 height 92
click at [586, 427] on div "Reformation [PERSON_NAME][GEOGRAPHIC_DATA]" at bounding box center [694, 429] width 300 height 43
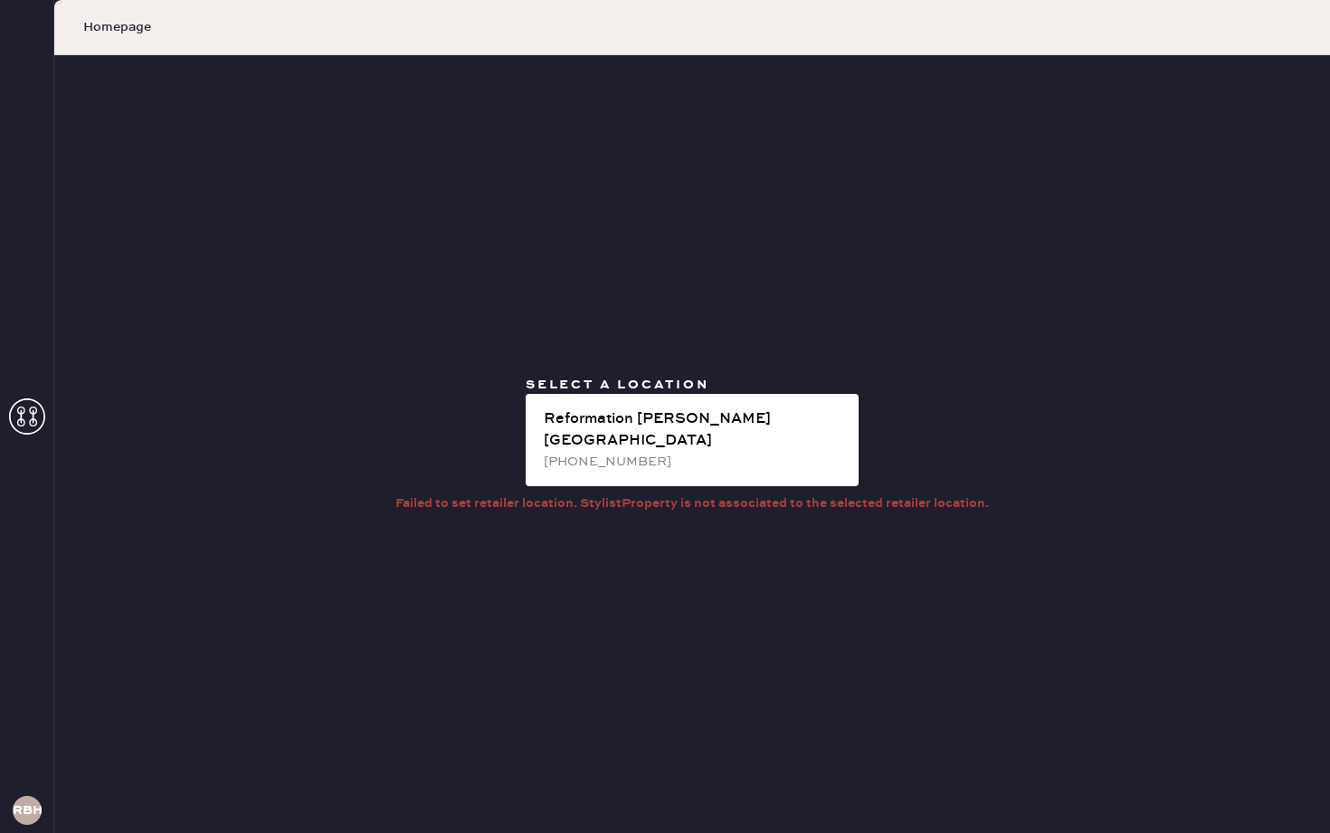
click at [23, 413] on use at bounding box center [27, 416] width 36 height 36
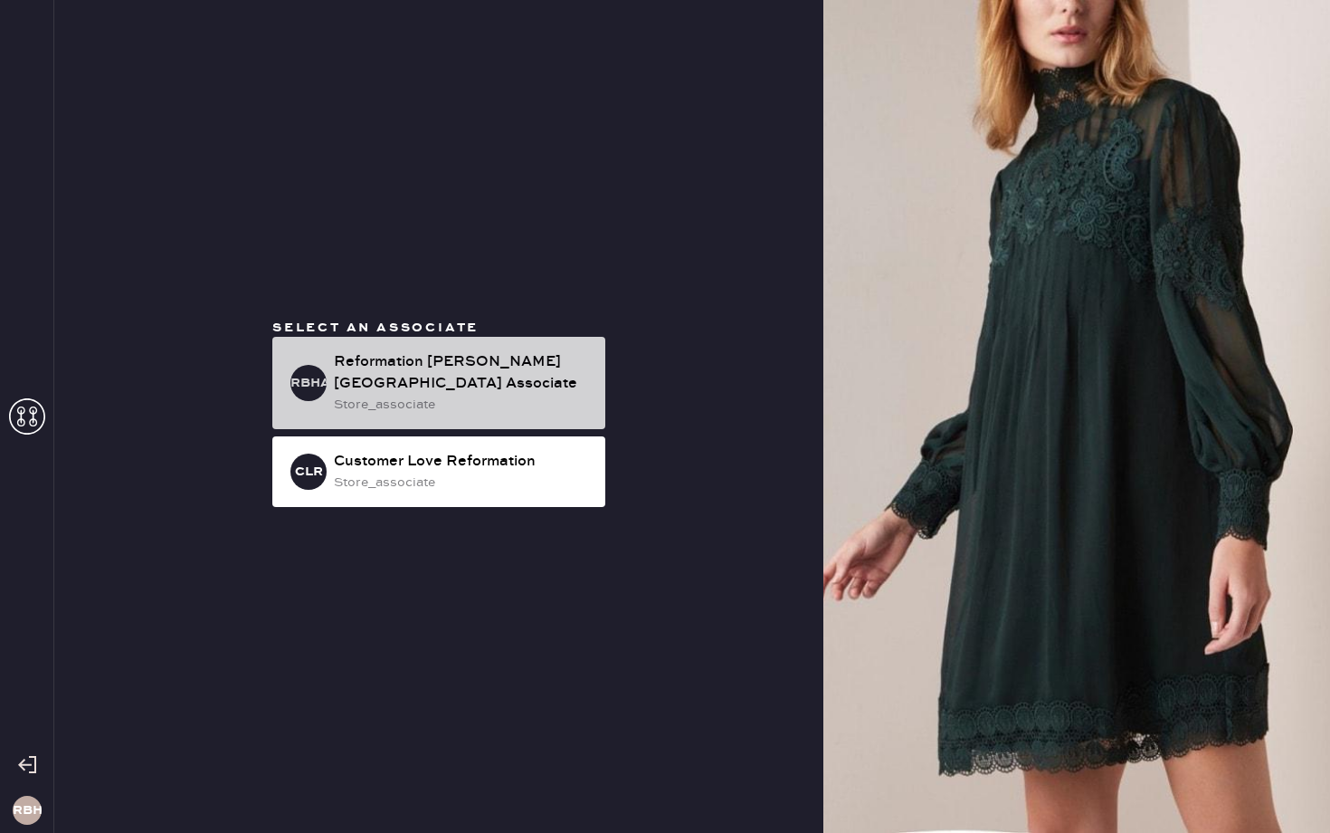
click at [352, 379] on div "Reformation [PERSON_NAME][GEOGRAPHIC_DATA] Associate" at bounding box center [462, 372] width 257 height 43
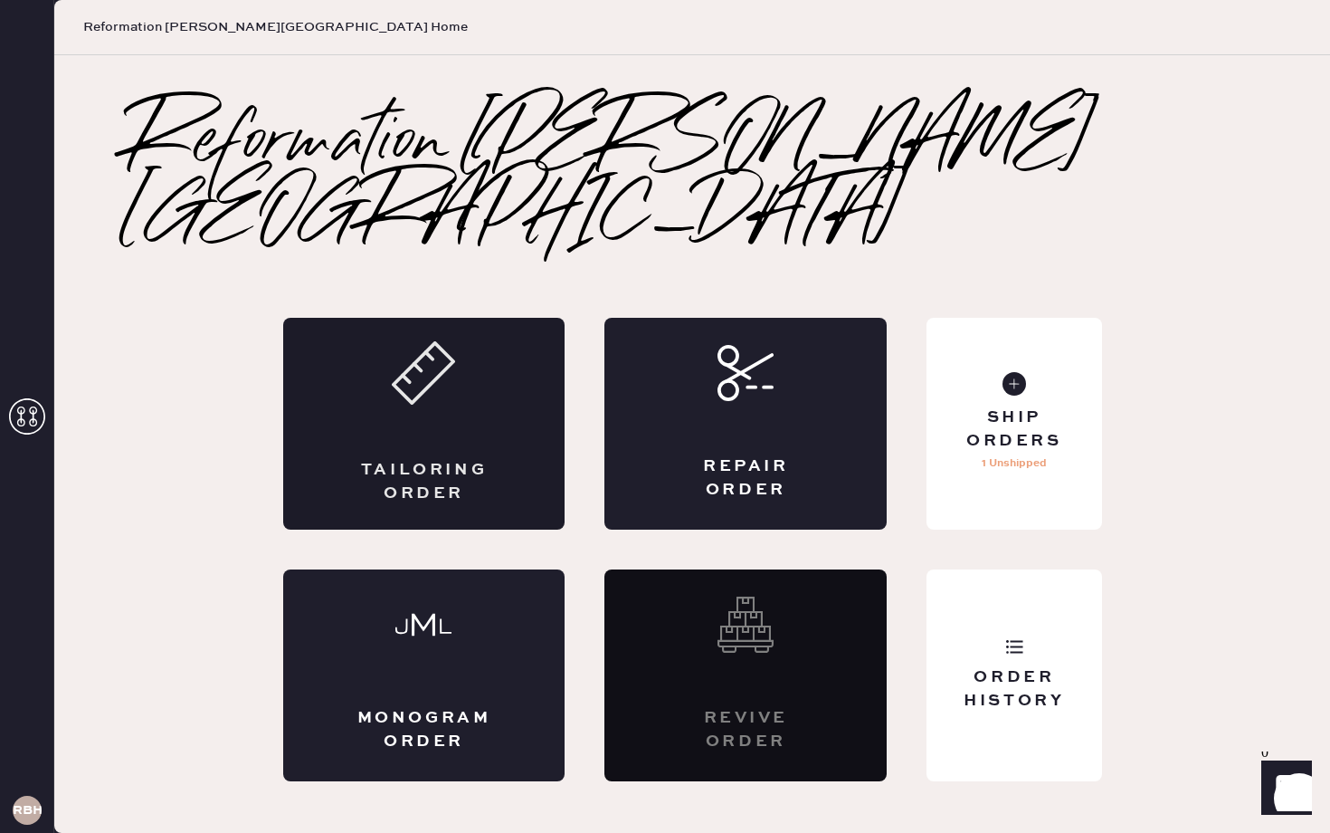
click at [361, 332] on div "Tailoring Order" at bounding box center [424, 424] width 282 height 212
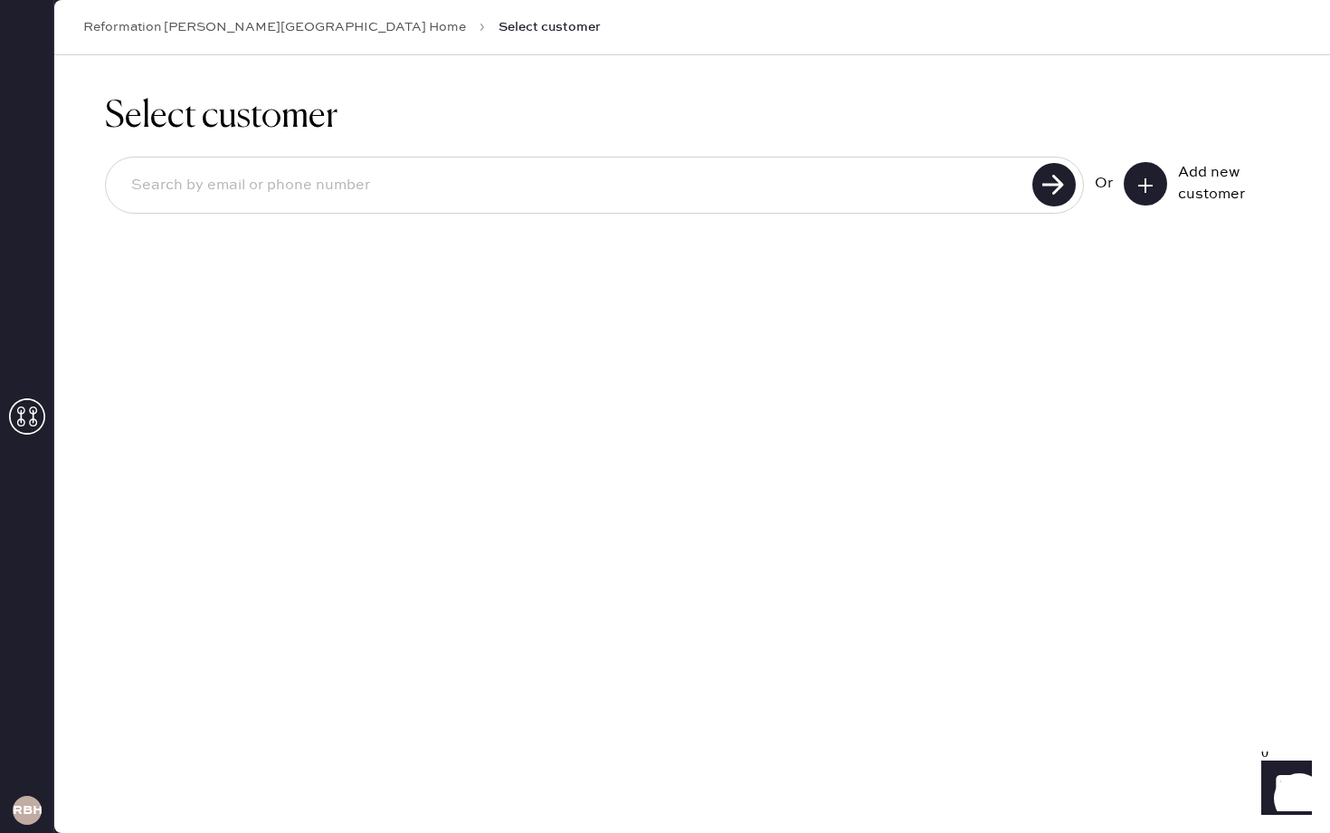
click at [878, 201] on input at bounding box center [572, 186] width 910 height 42
click at [881, 195] on input at bounding box center [572, 186] width 910 height 42
click at [1138, 190] on icon at bounding box center [1146, 185] width 18 height 18
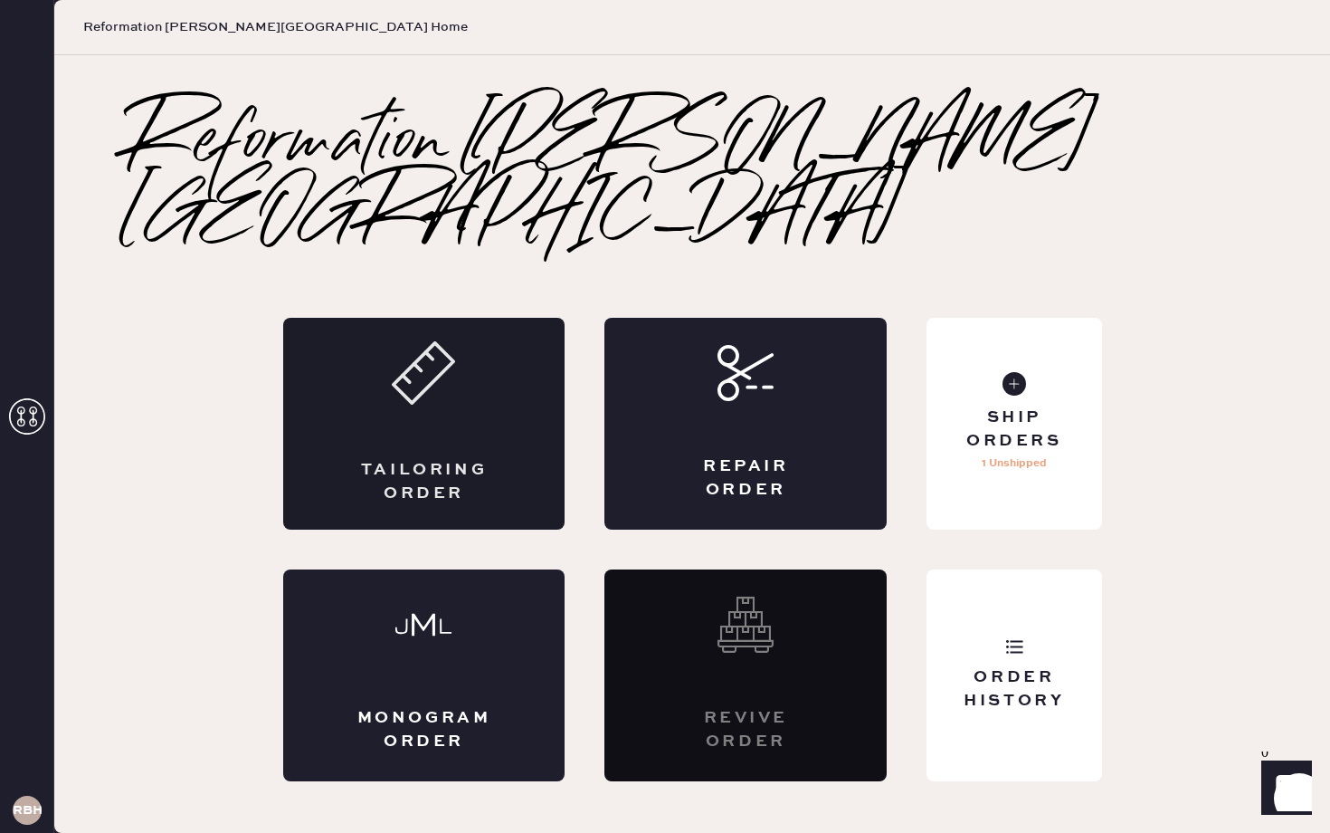
click at [412, 385] on div "Tailoring Order" at bounding box center [424, 424] width 282 height 212
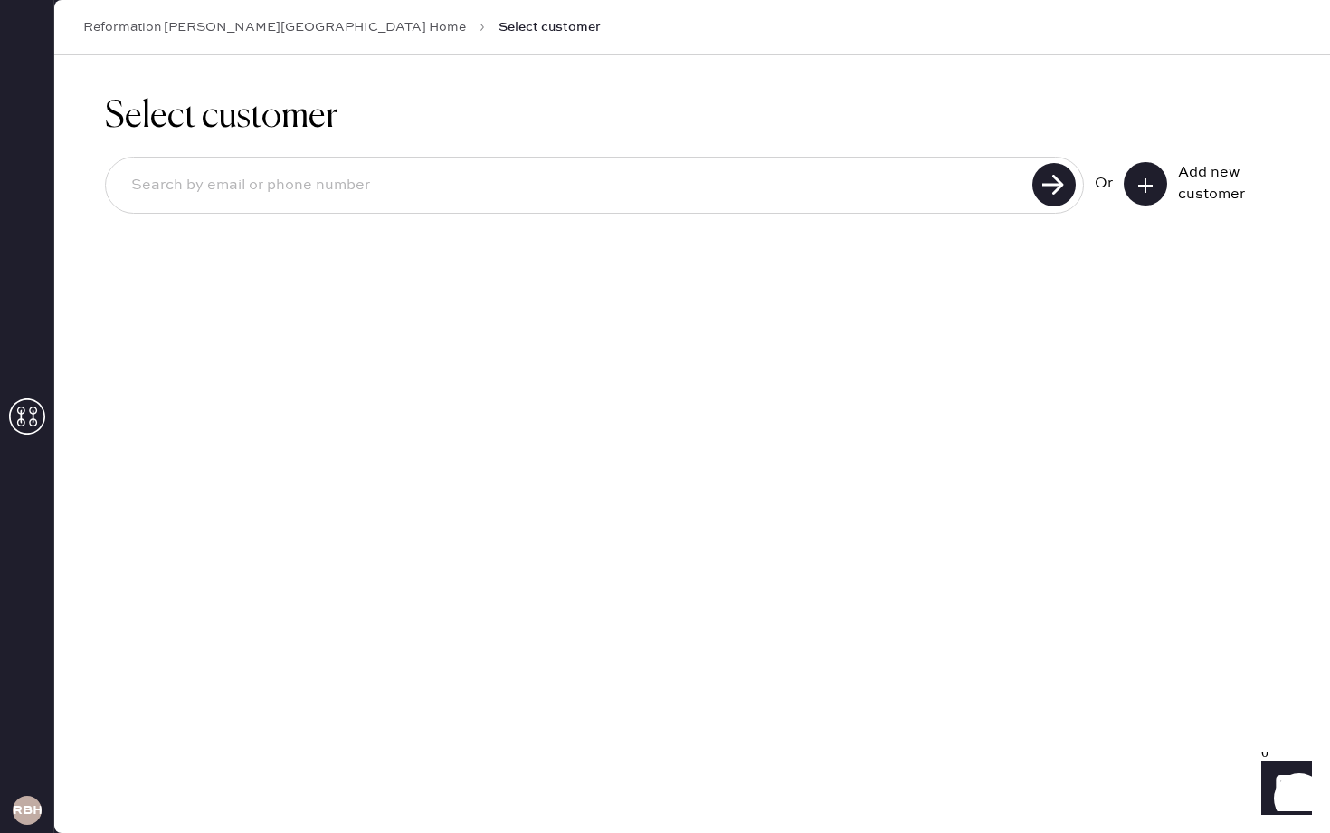
click at [873, 187] on input at bounding box center [572, 186] width 910 height 42
type input "k"
type input "3105281906"
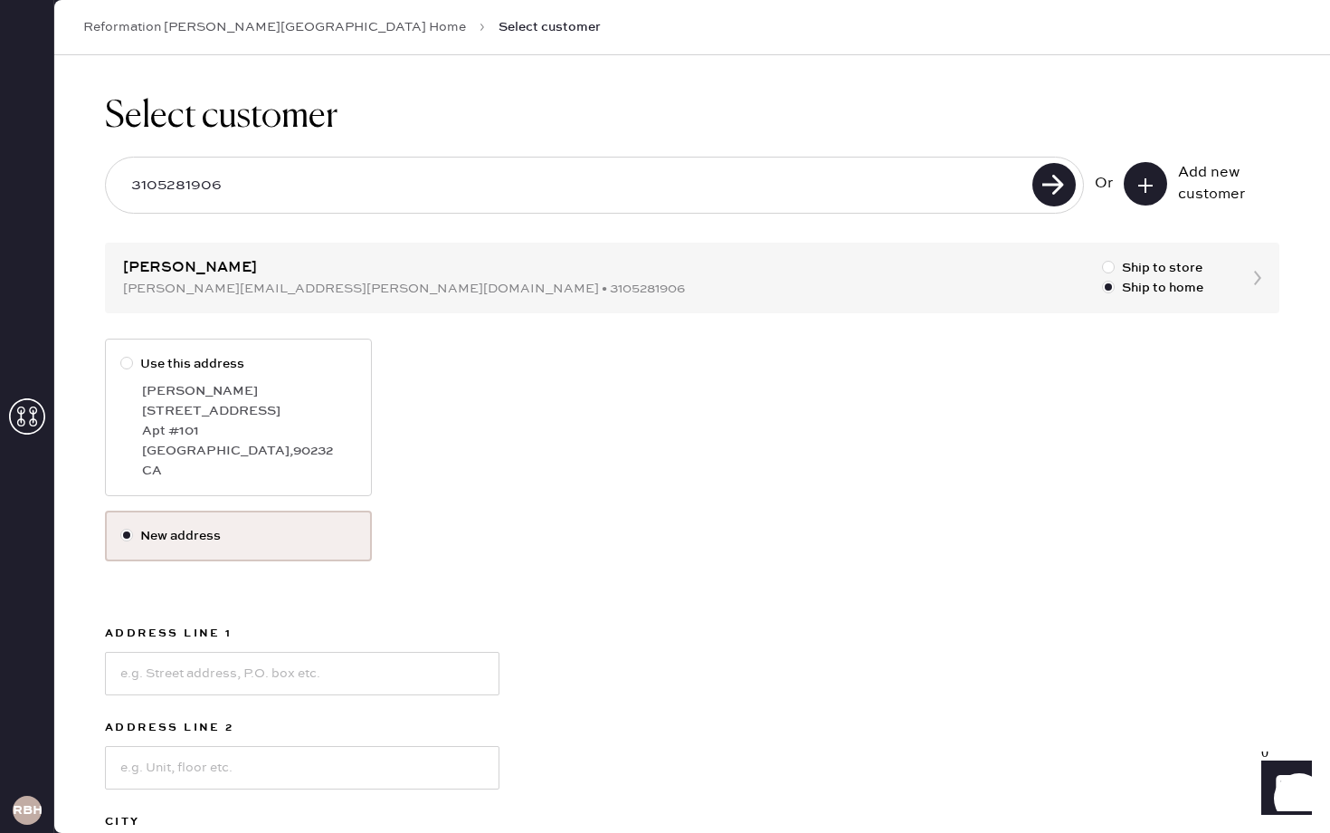
click at [242, 404] on div "[STREET_ADDRESS]" at bounding box center [249, 411] width 214 height 20
click at [121, 355] on input "Use this address" at bounding box center [120, 354] width 1 height 1
radio input "true"
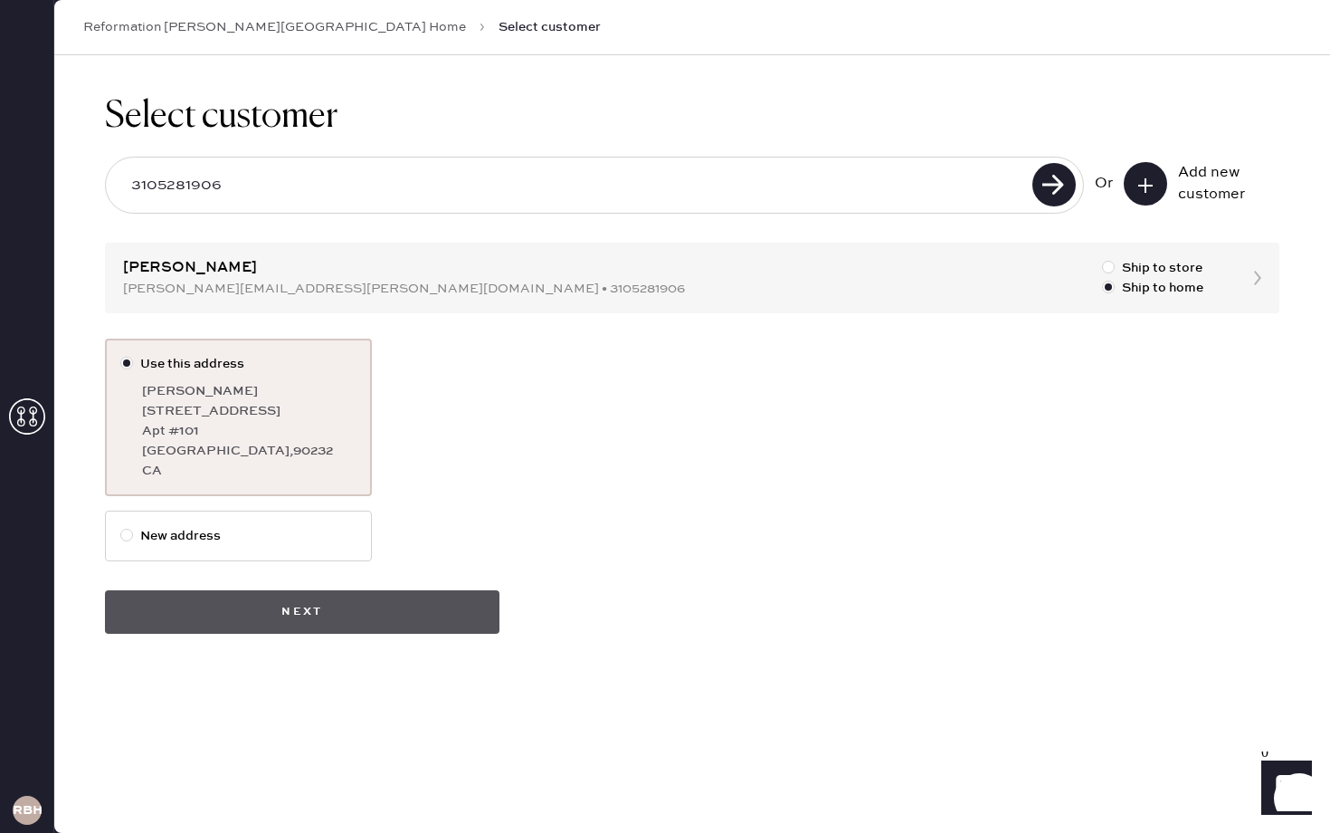
click at [291, 610] on button "Next" at bounding box center [302, 611] width 395 height 43
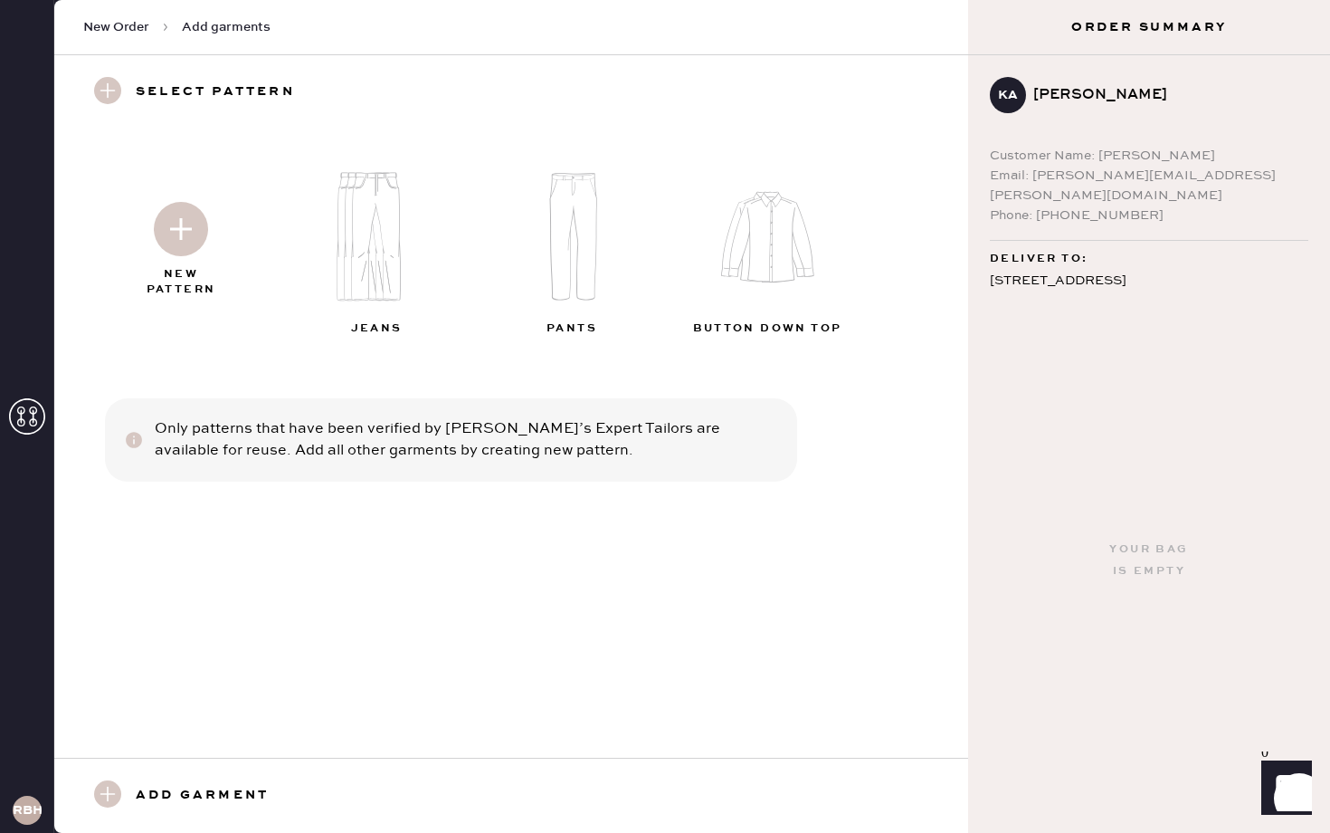
click at [171, 226] on img at bounding box center [181, 229] width 54 height 54
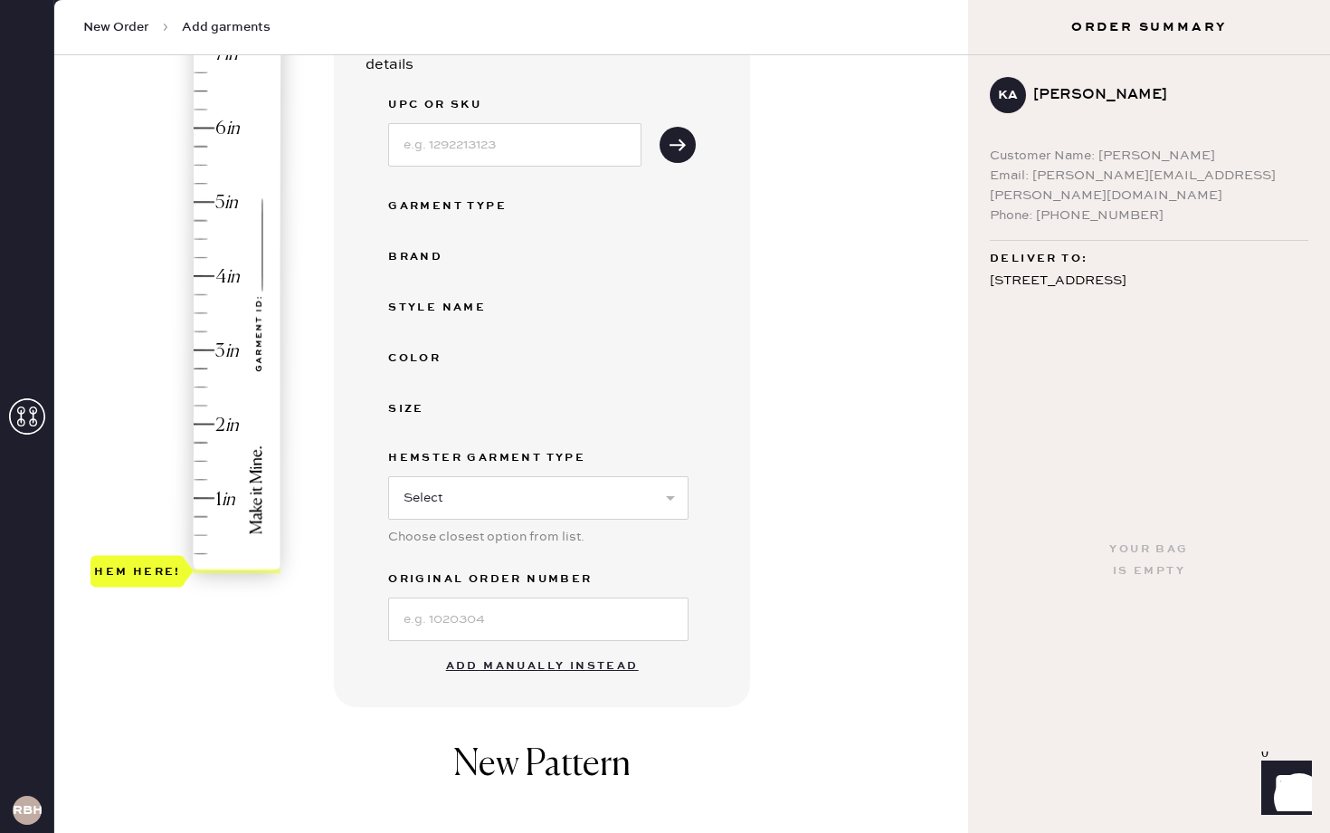
scroll to position [256, 0]
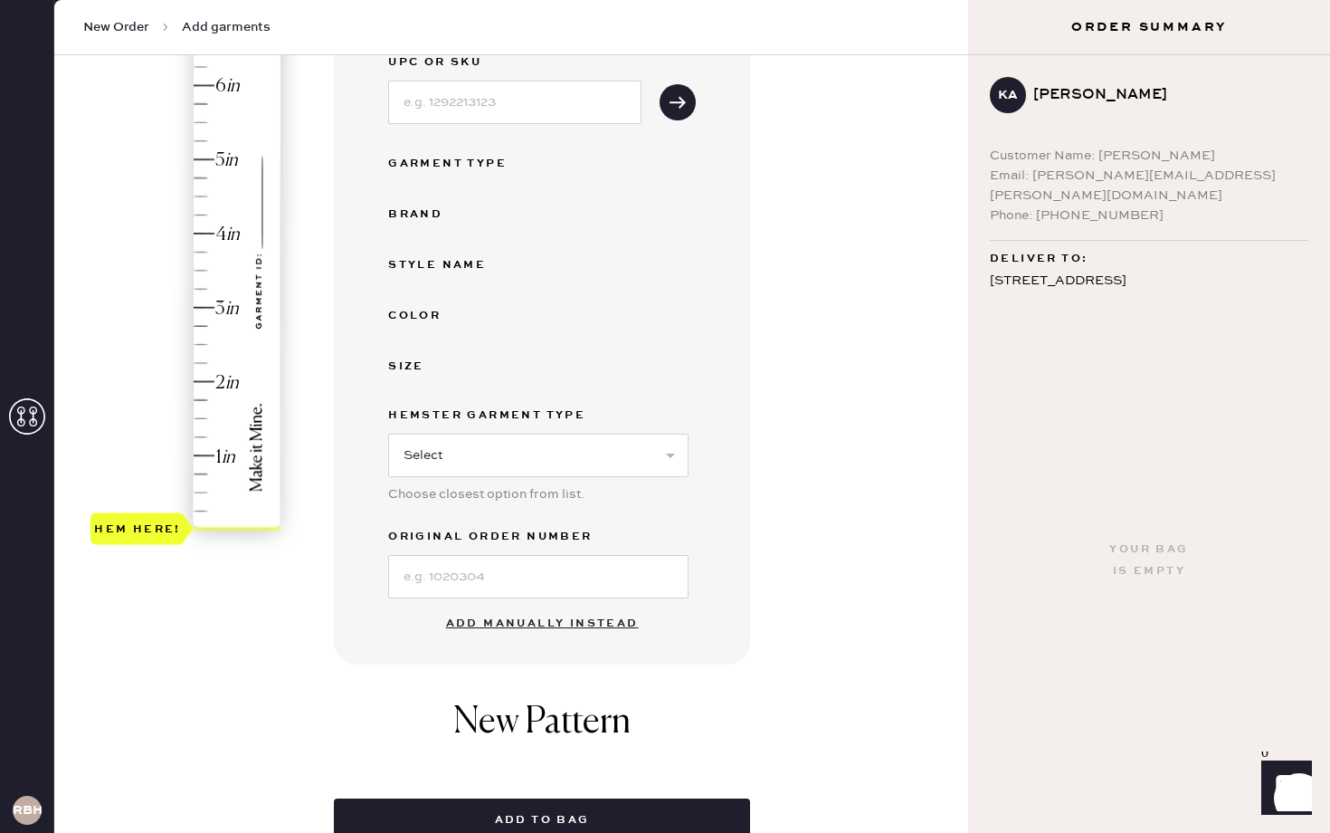
click at [510, 623] on button "Add manually instead" at bounding box center [542, 623] width 214 height 36
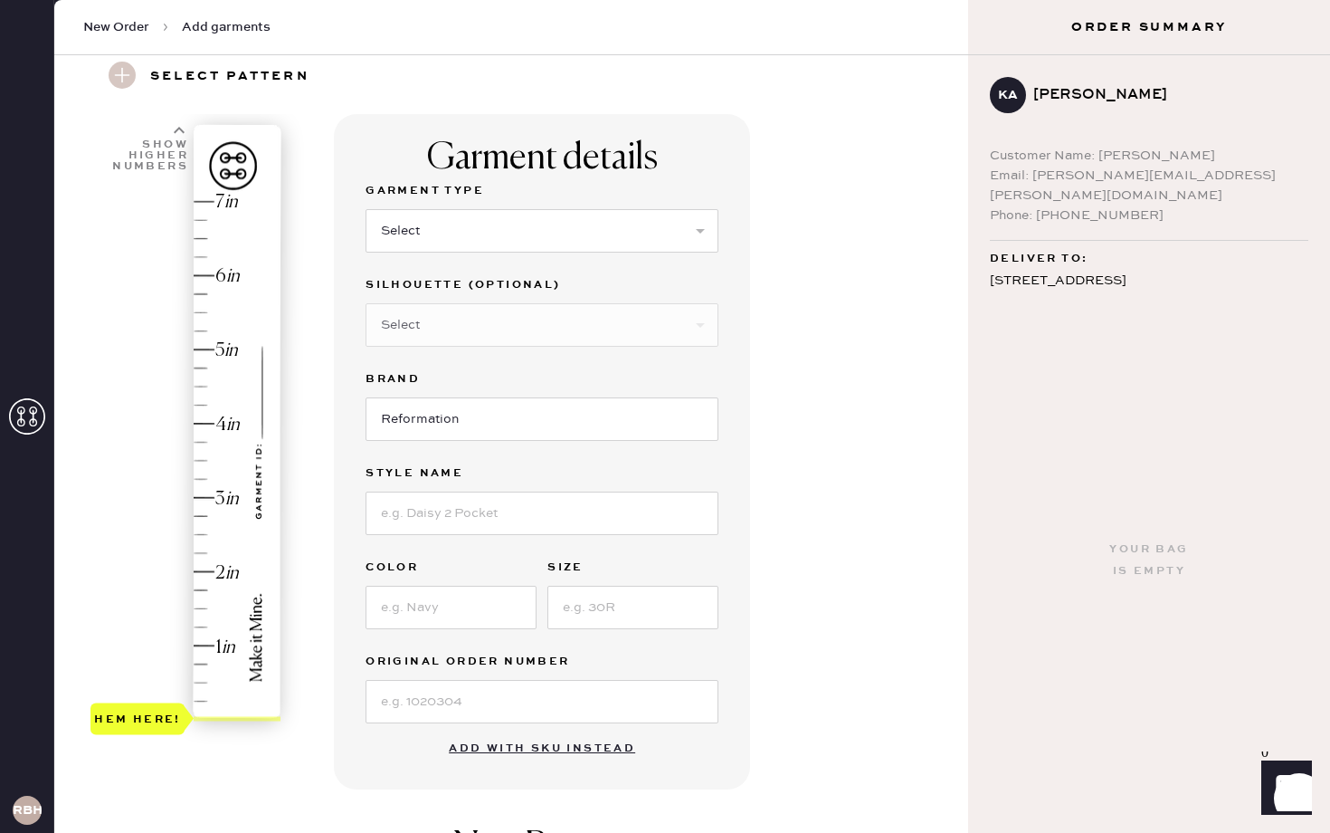
scroll to position [69, 0]
click at [509, 240] on select "Select Basic Skirt Jeans Leggings Pants Shorts Basic Sleeved Dress Basic Sleeve…" at bounding box center [542, 227] width 353 height 43
select select "2"
click at [366, 206] on select "Select Basic Skirt Jeans Leggings Pants Shorts Basic Sleeved Dress Basic Sleeve…" at bounding box center [542, 227] width 353 height 43
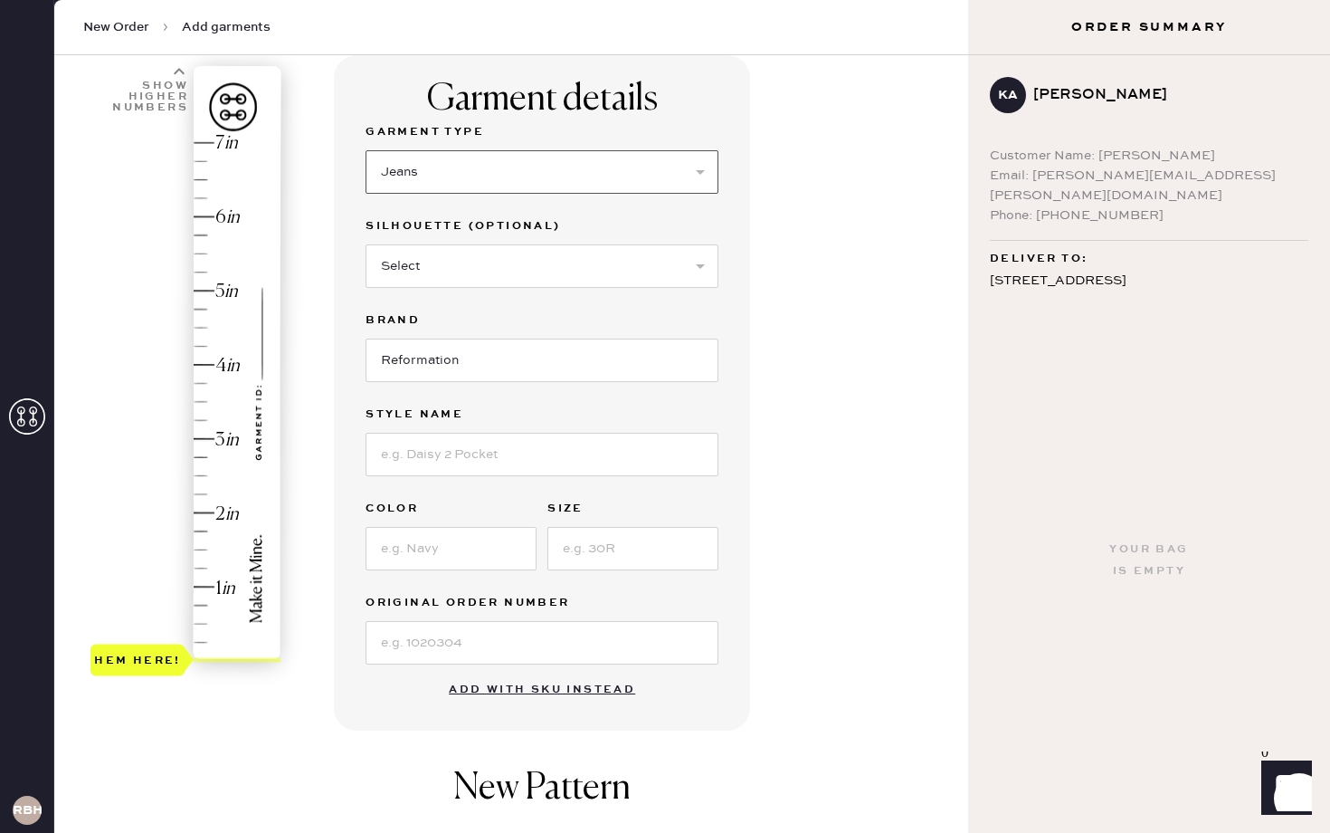
scroll to position [129, 0]
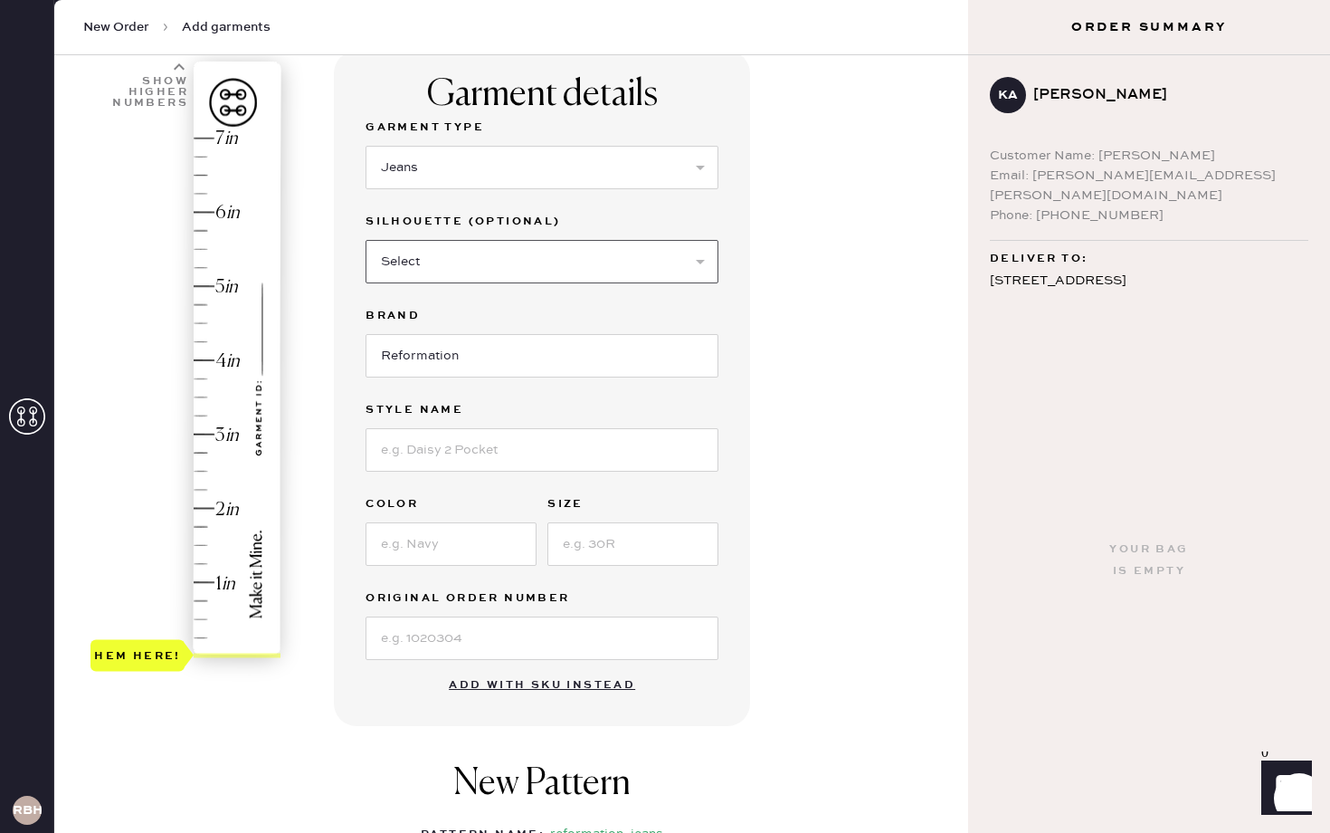
click at [608, 268] on select "Select Shorts Cropped Flare Boot Cut Straight Skinny Other" at bounding box center [542, 261] width 353 height 43
select select "other"
click at [366, 240] on select "Select Shorts Cropped Flare Boot Cut Straight Skinny Other" at bounding box center [542, 261] width 353 height 43
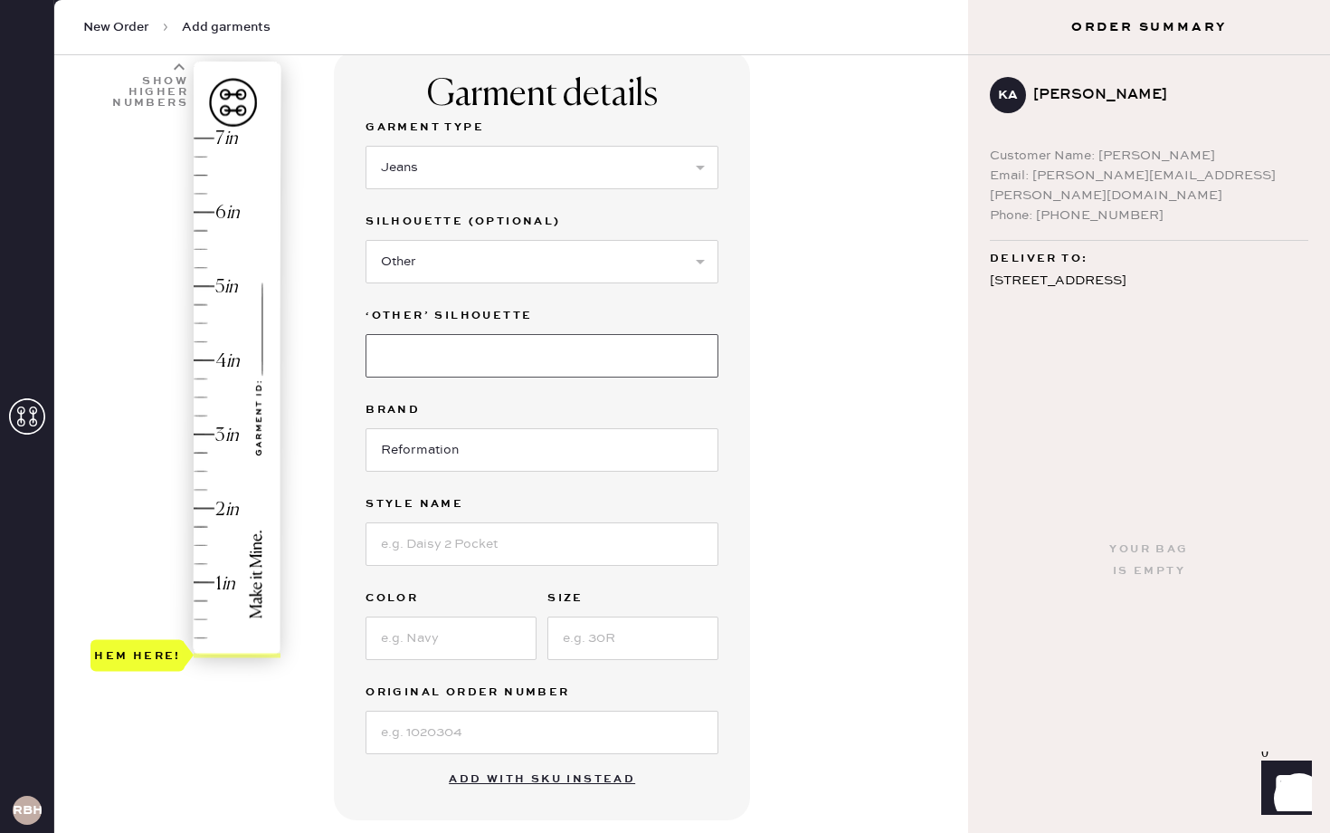
click at [438, 350] on input at bounding box center [542, 355] width 353 height 43
click at [396, 354] on input "WSlouchy Wide" at bounding box center [542, 355] width 353 height 43
click at [512, 341] on input "Slouchy Wide" at bounding box center [542, 355] width 353 height 43
click at [510, 356] on input "Slouchy Wide" at bounding box center [542, 355] width 353 height 43
type input "Slouchy Wide Leg"
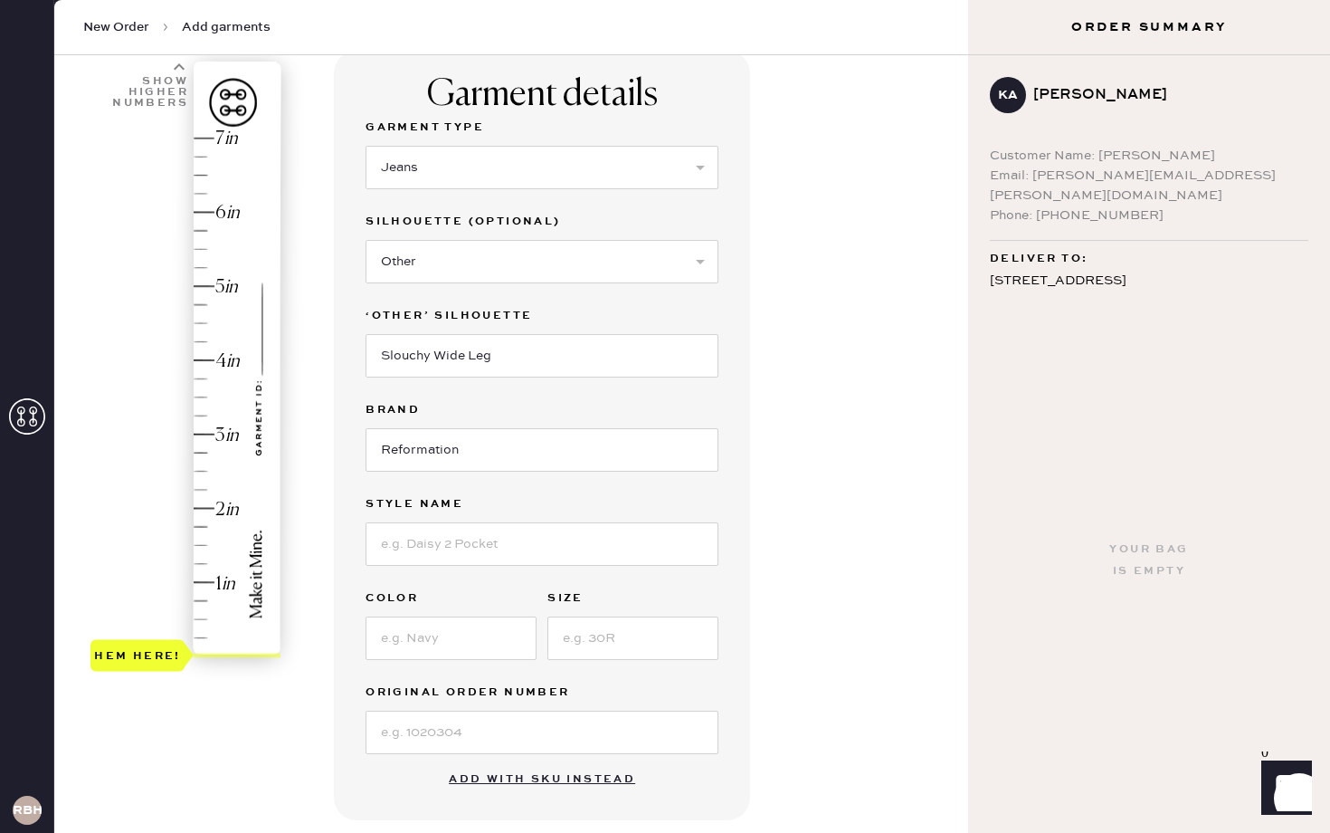
click at [748, 411] on div "Garment details Garment Type Select Basic Skirt Jeans Leggings Pants Shorts Bas…" at bounding box center [542, 435] width 416 height 769
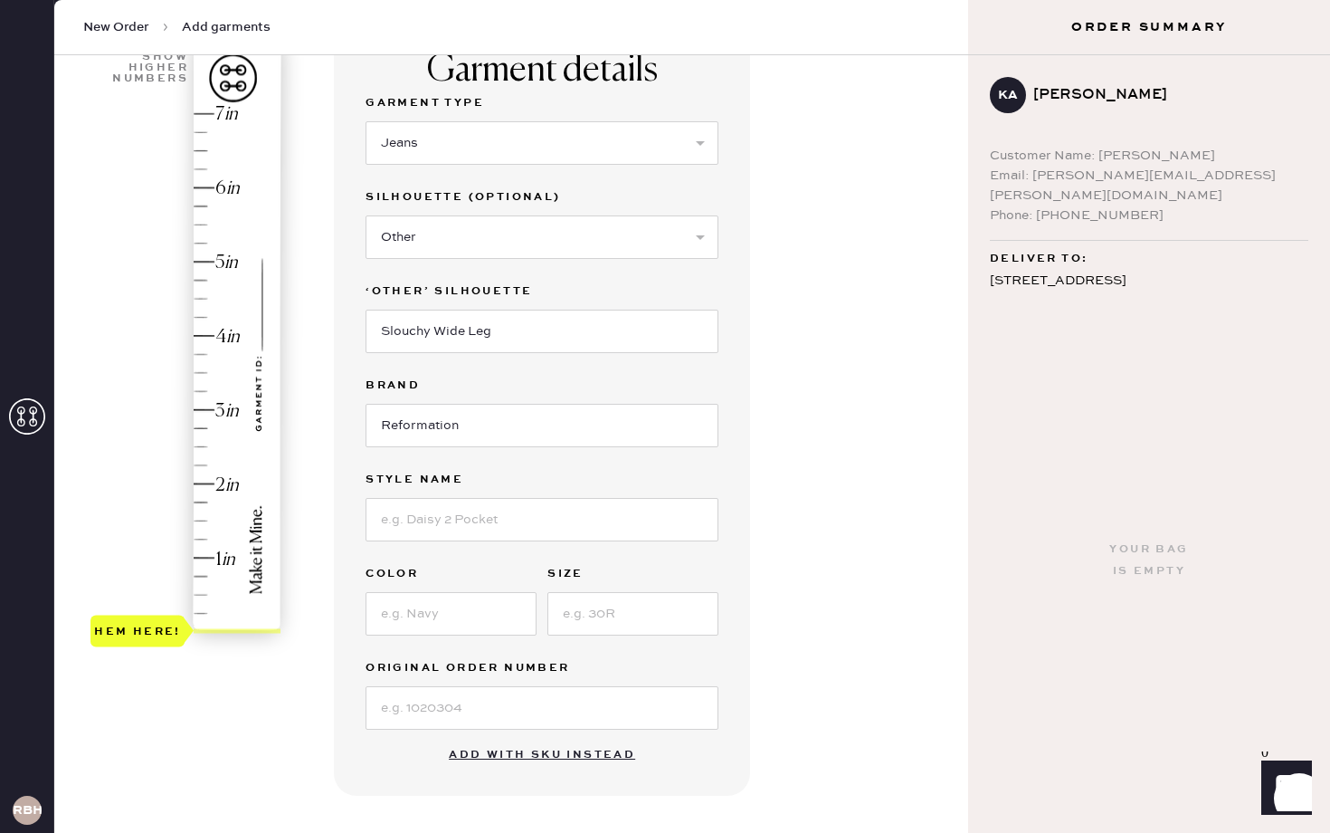
scroll to position [173, 0]
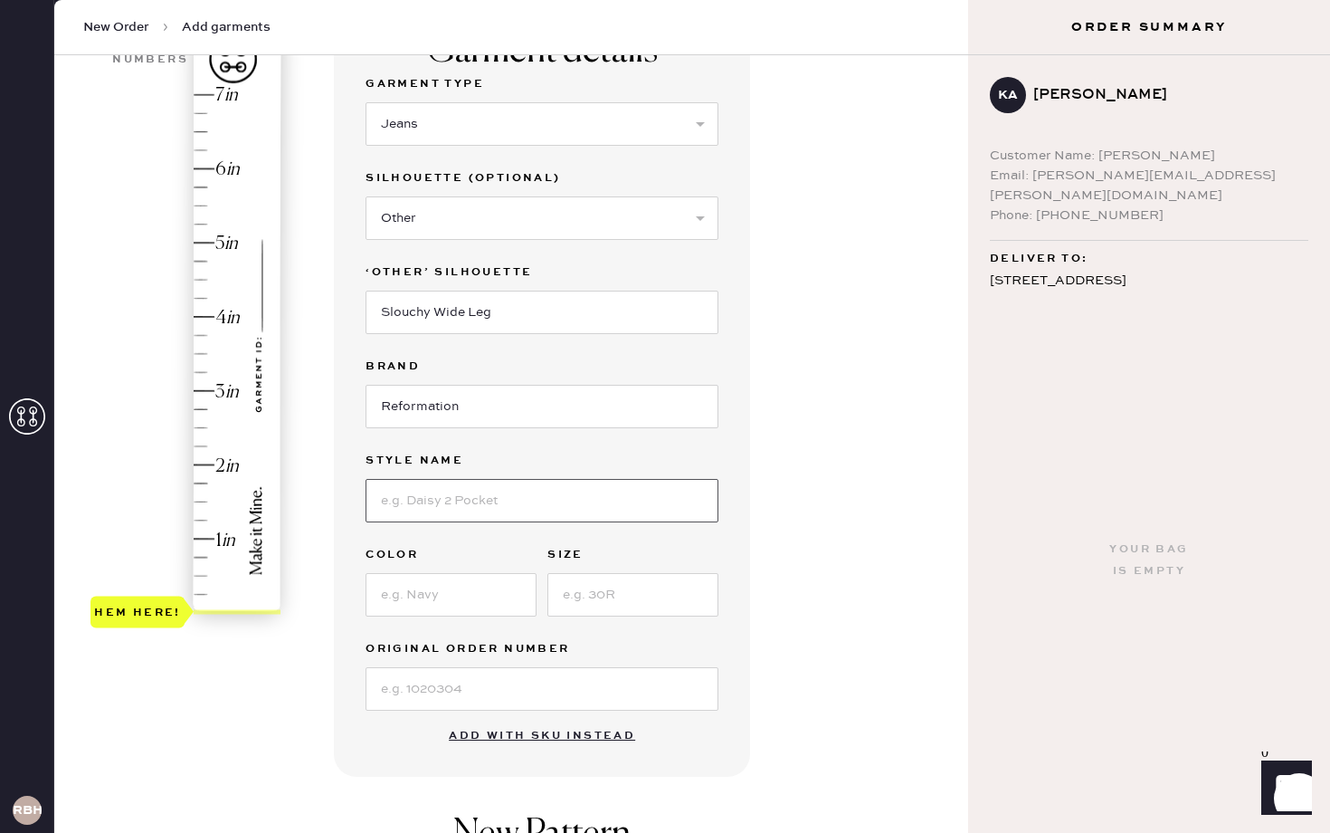
click at [489, 503] on input at bounding box center [542, 500] width 353 height 43
type input "car"
click at [757, 452] on div "Garment details Garment Type Select Basic Skirt Jeans Leggings Pants Shorts Bas…" at bounding box center [644, 568] width 620 height 1122
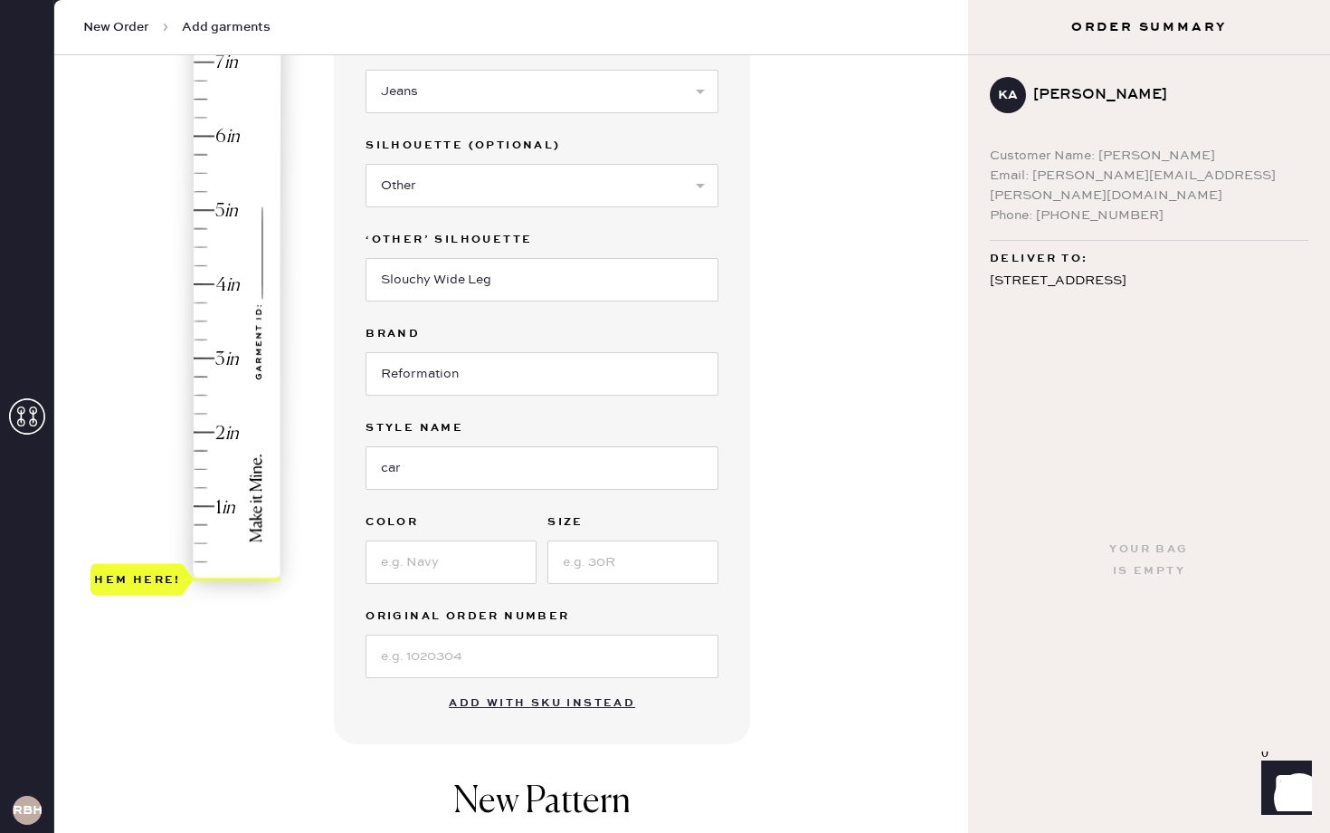
scroll to position [211, 0]
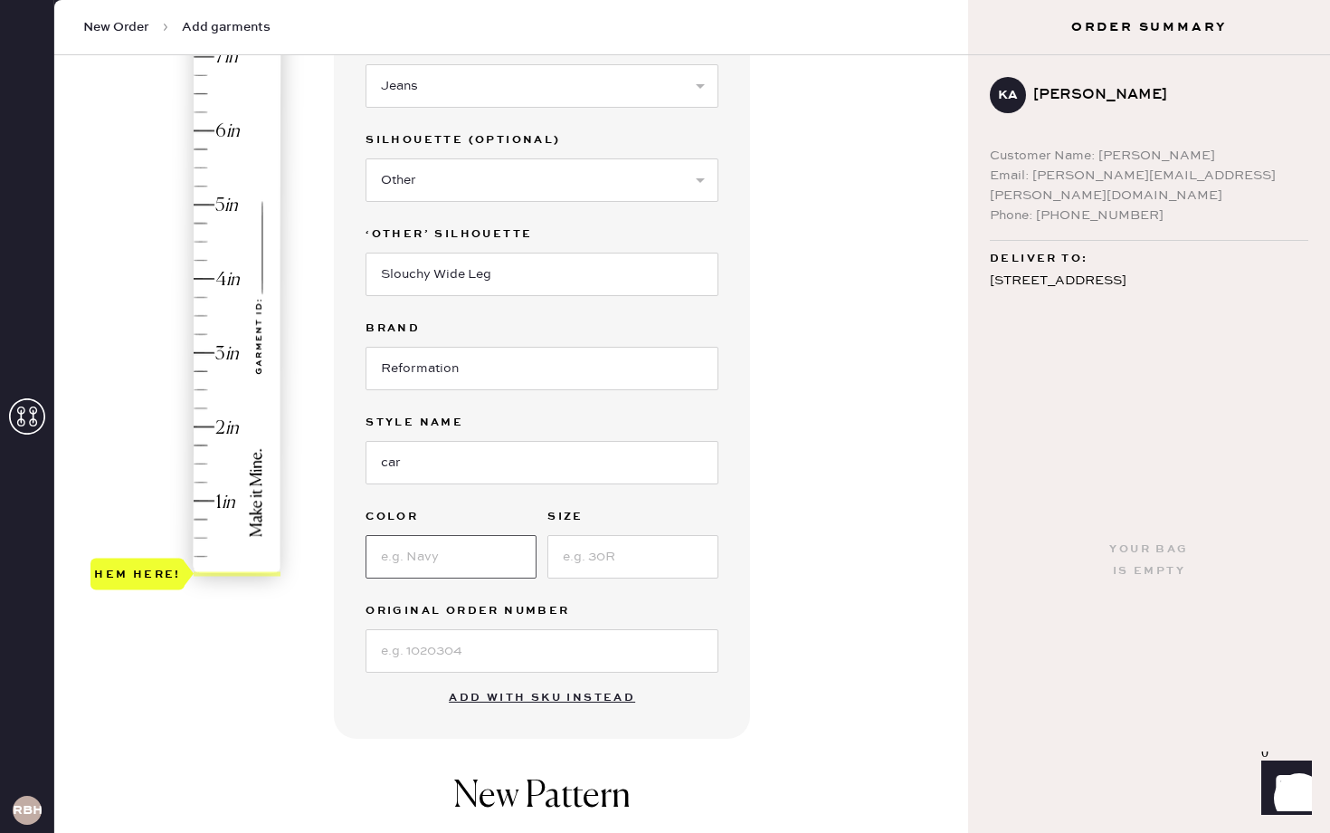
click at [414, 558] on input at bounding box center [451, 556] width 171 height 43
click at [634, 570] on input at bounding box center [633, 556] width 171 height 43
click at [759, 505] on div "Garment details Garment Type Select Basic Skirt Jeans Leggings Pants Shorts Bas…" at bounding box center [644, 530] width 620 height 1122
click at [551, 654] on input at bounding box center [542, 650] width 353 height 43
click at [753, 510] on div "Garment details Garment Type Select Basic Skirt Jeans Leggings Pants Shorts Bas…" at bounding box center [644, 530] width 620 height 1122
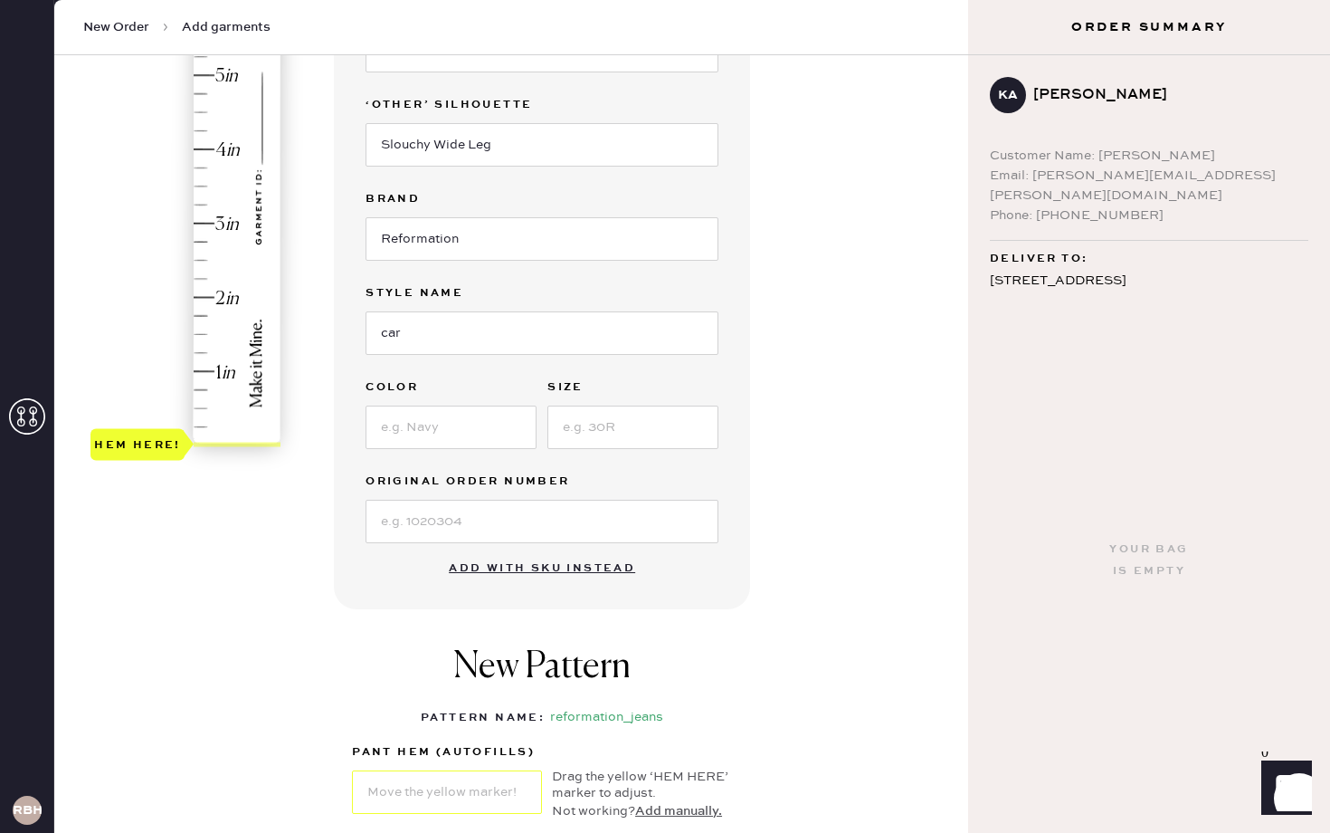
scroll to position [336, 0]
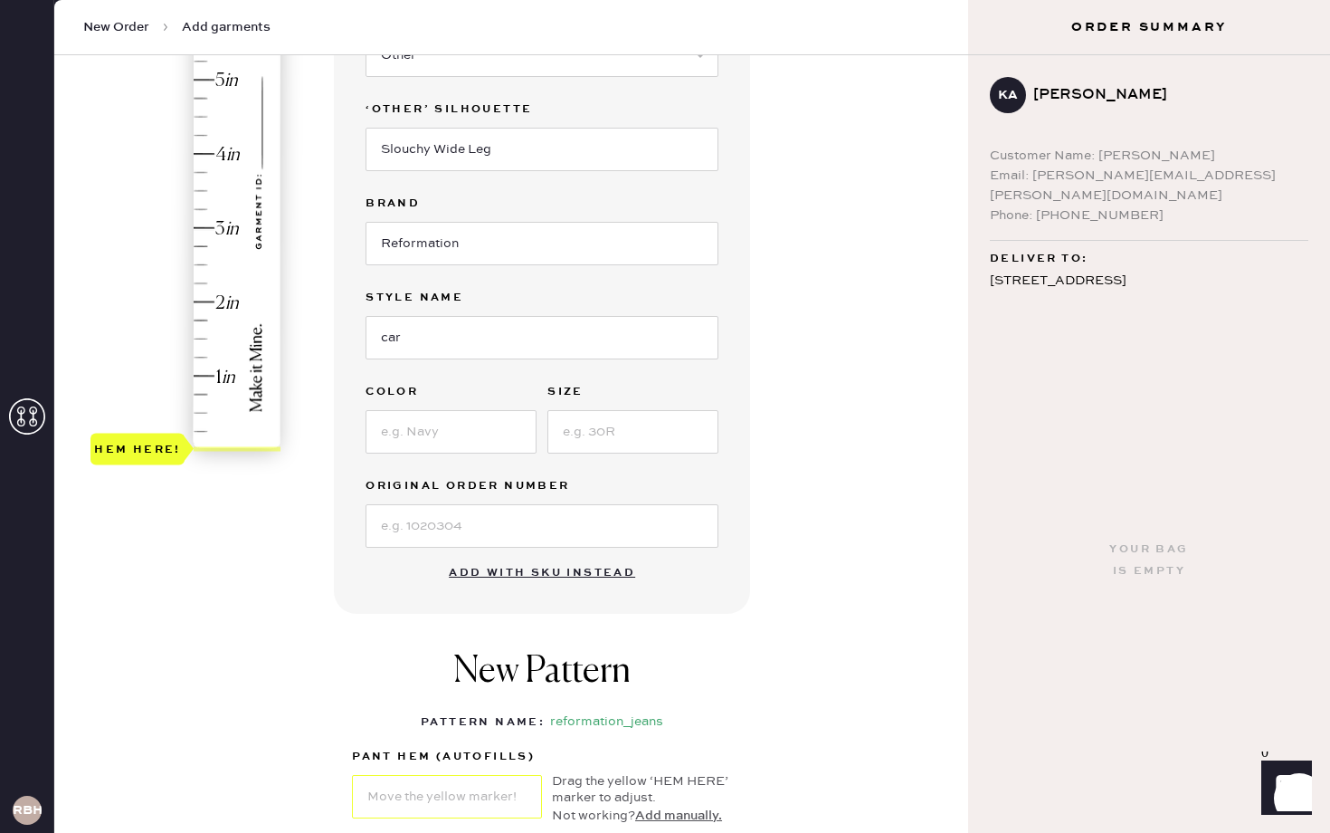
type input "2.25"
click at [193, 280] on div "Hem here!" at bounding box center [186, 191] width 193 height 534
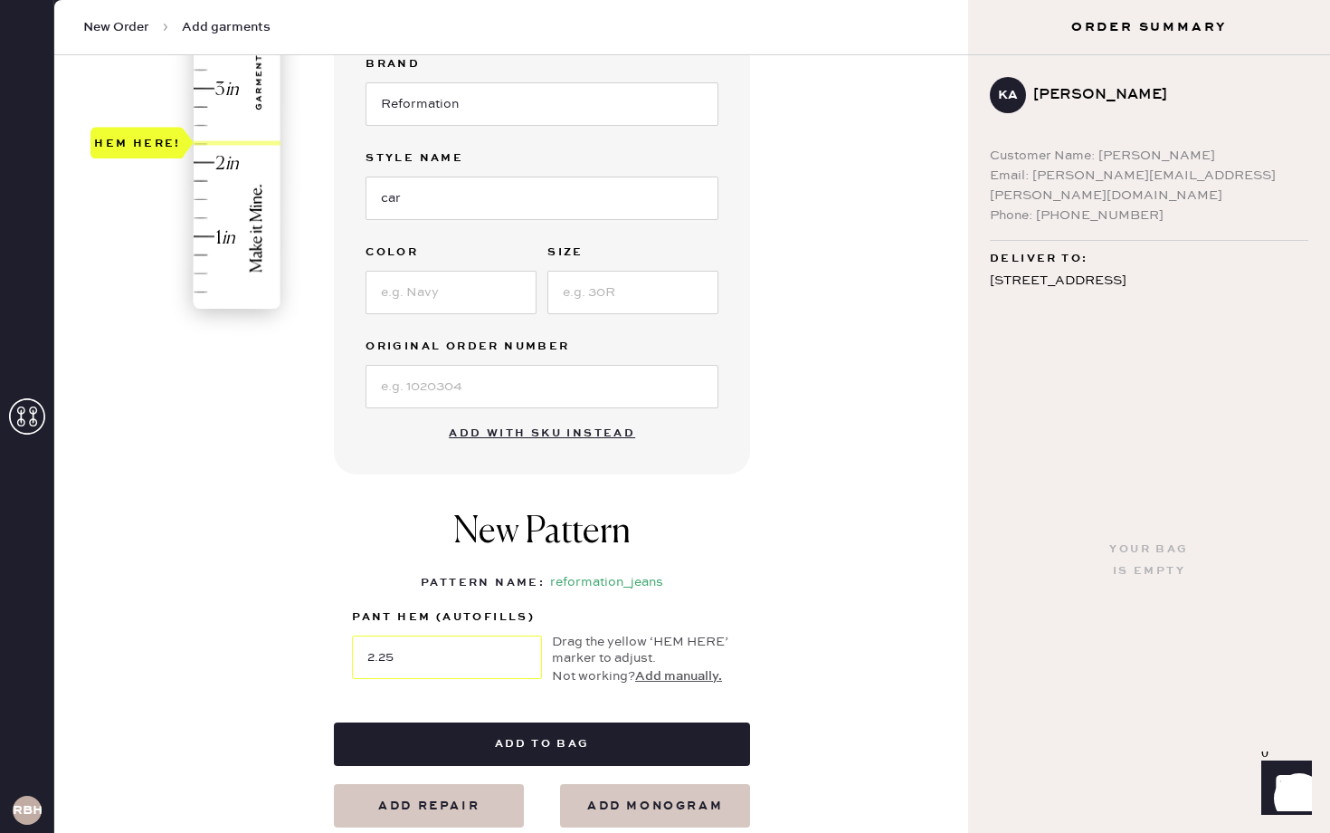
scroll to position [508, 0]
